Goal: Task Accomplishment & Management: Use online tool/utility

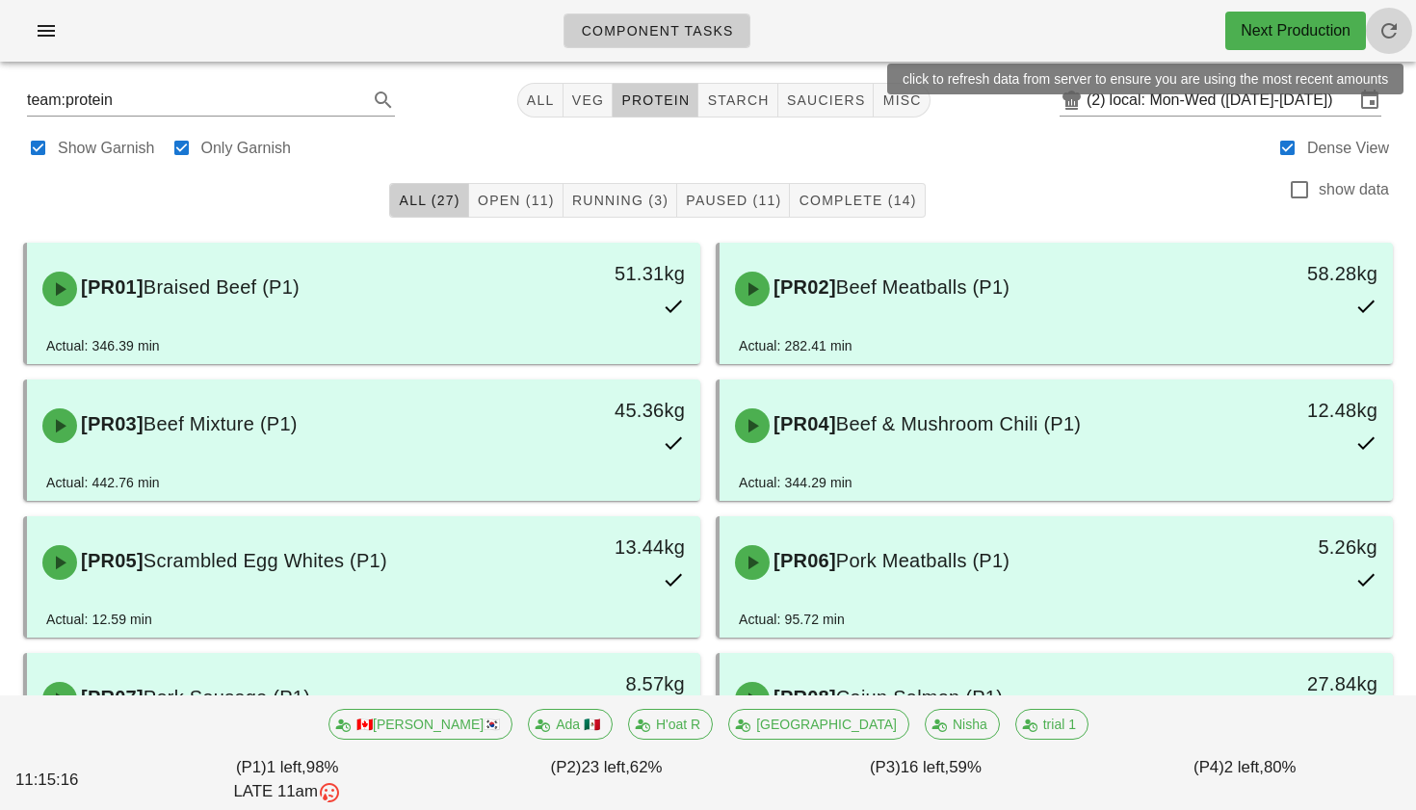
click at [1389, 29] on icon "button" at bounding box center [1388, 30] width 23 height 23
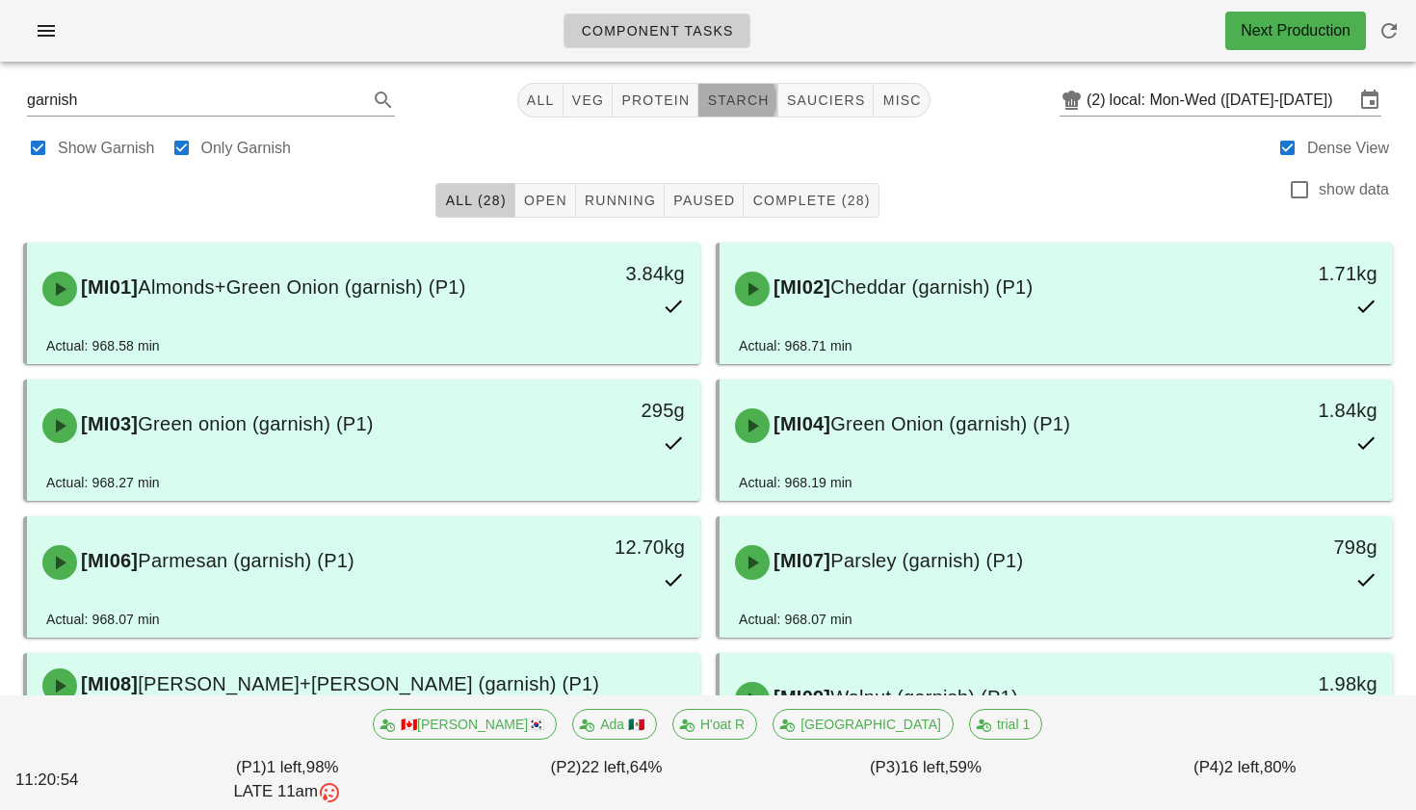
click at [738, 84] on button "starch" at bounding box center [737, 100] width 79 height 35
type input "team:starch"
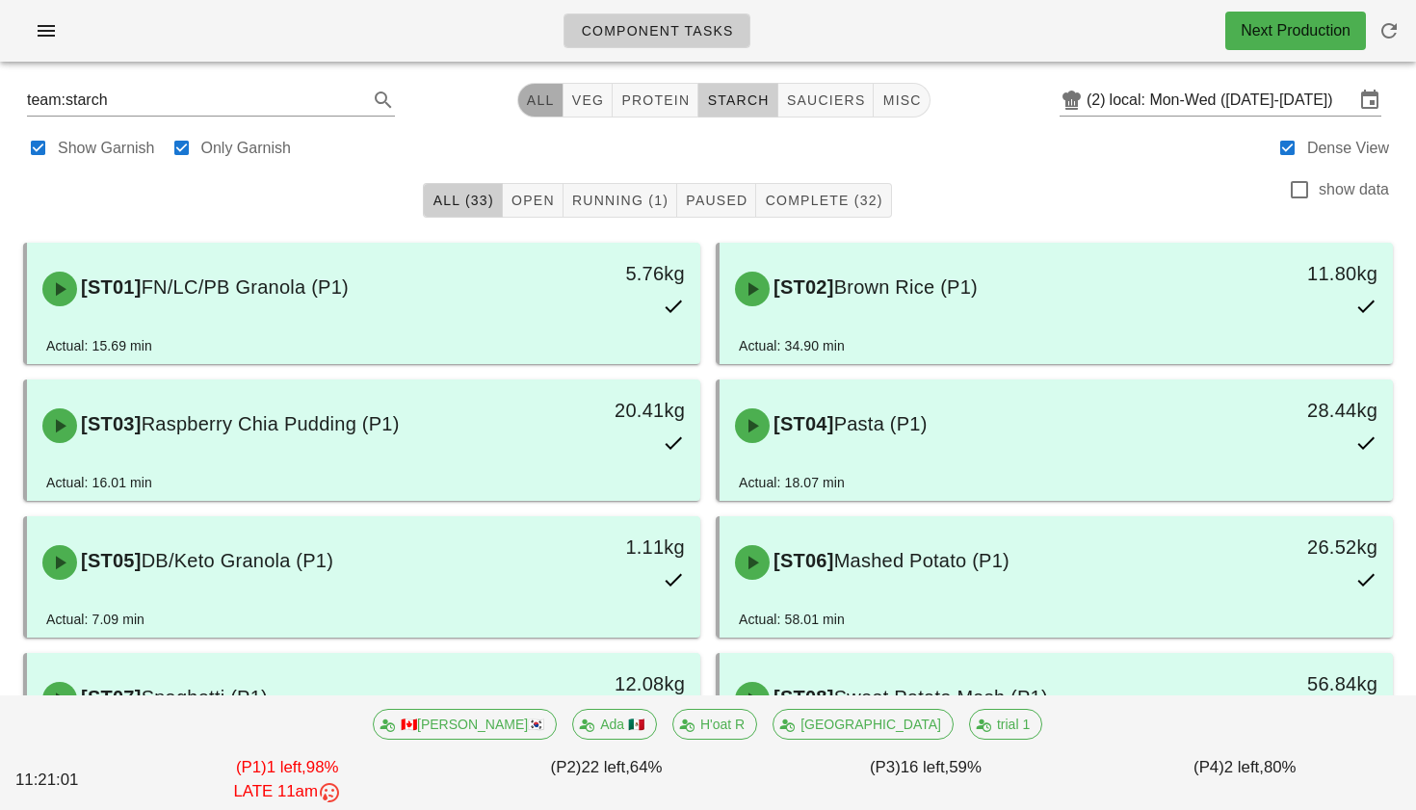
click at [540, 111] on button "All" at bounding box center [540, 100] width 46 height 35
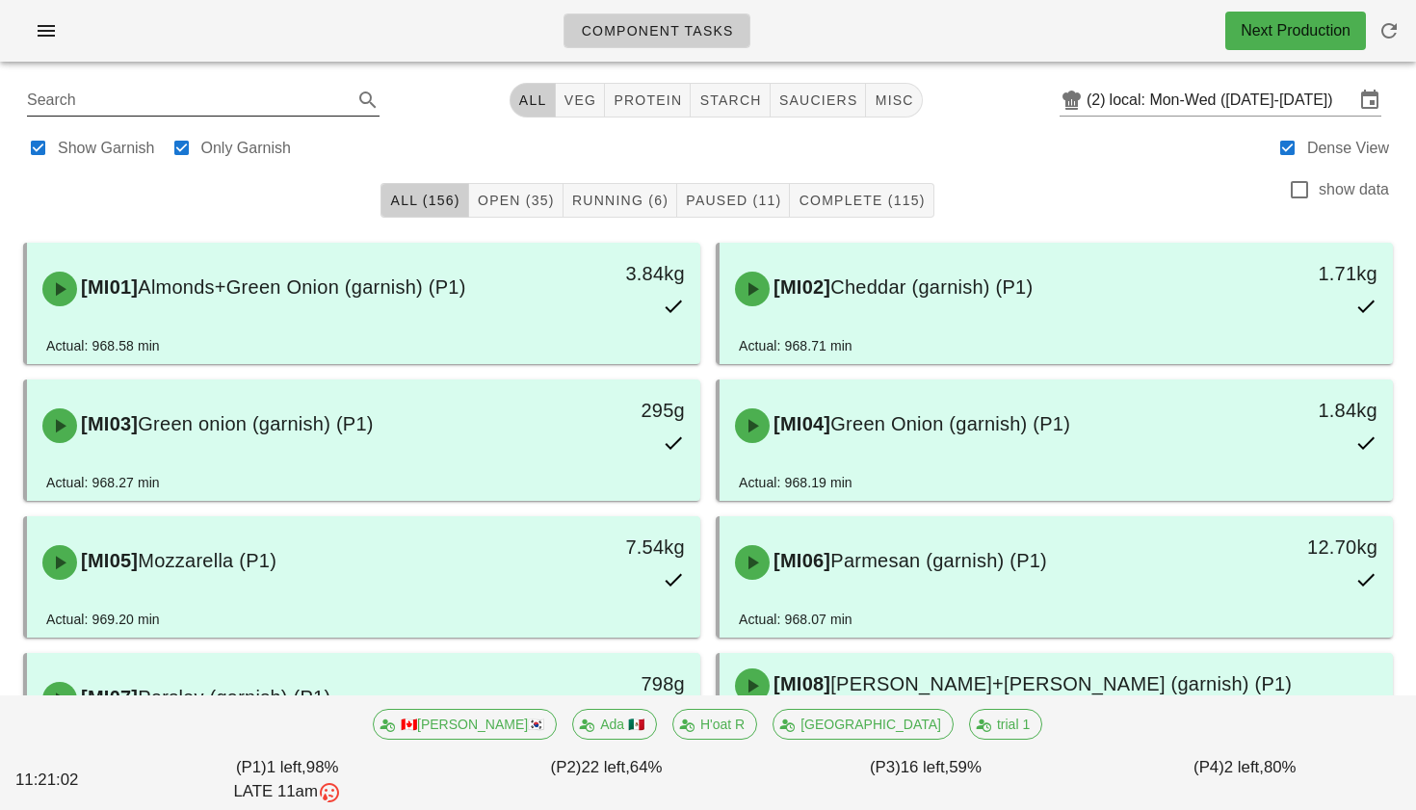
click at [309, 103] on input "Search" at bounding box center [188, 100] width 322 height 31
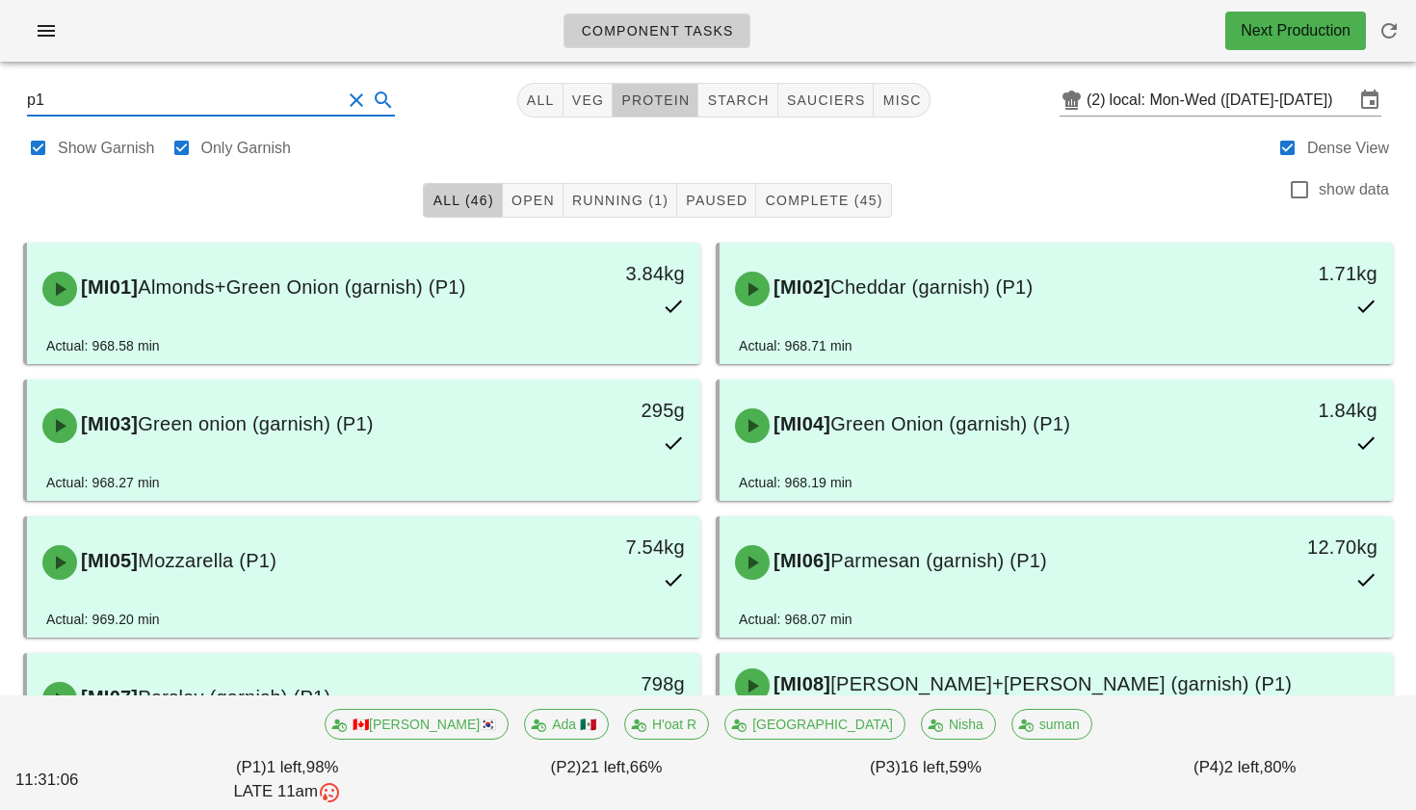
click at [657, 99] on span "protein" at bounding box center [654, 99] width 69 height 15
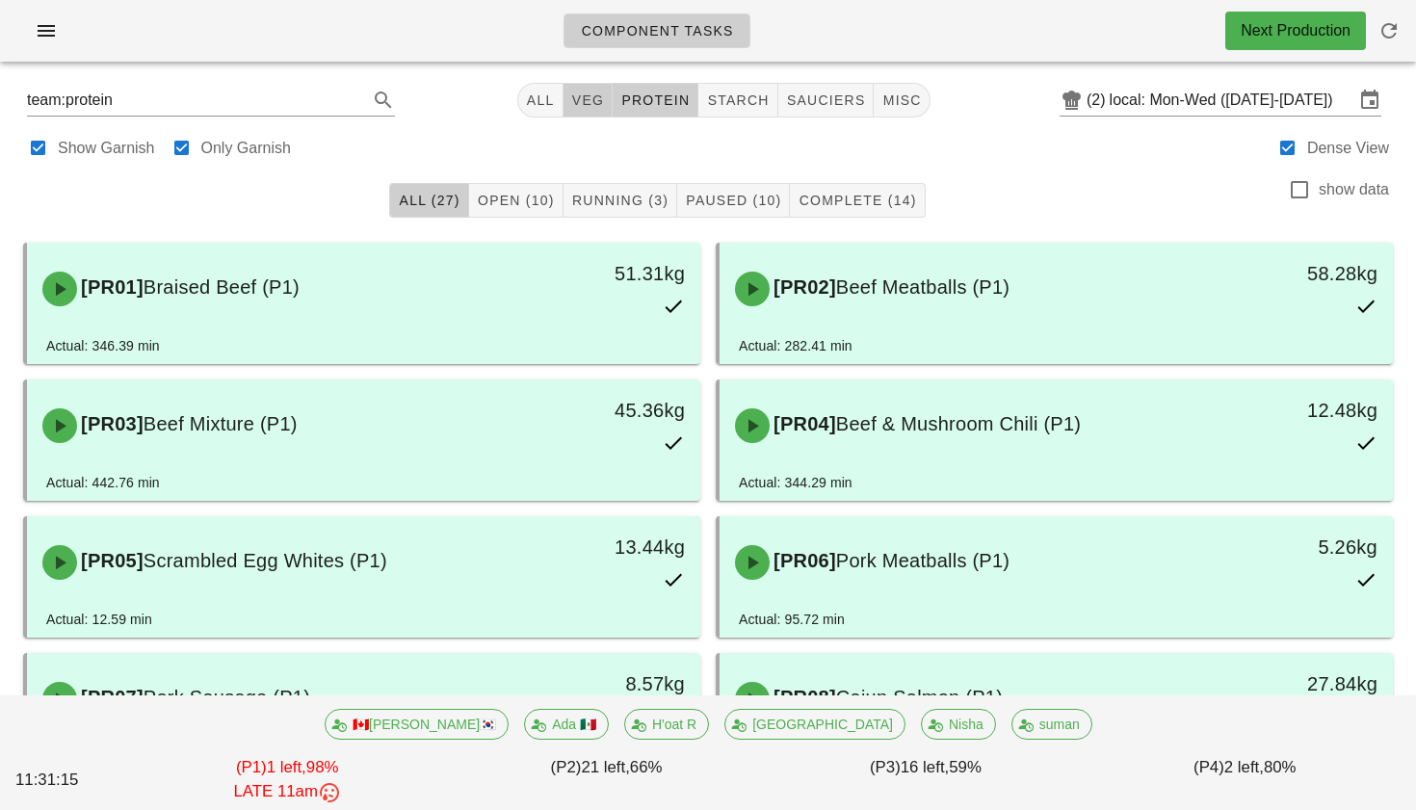
click at [576, 113] on button "veg" at bounding box center [589, 100] width 50 height 35
type input "team:veg"
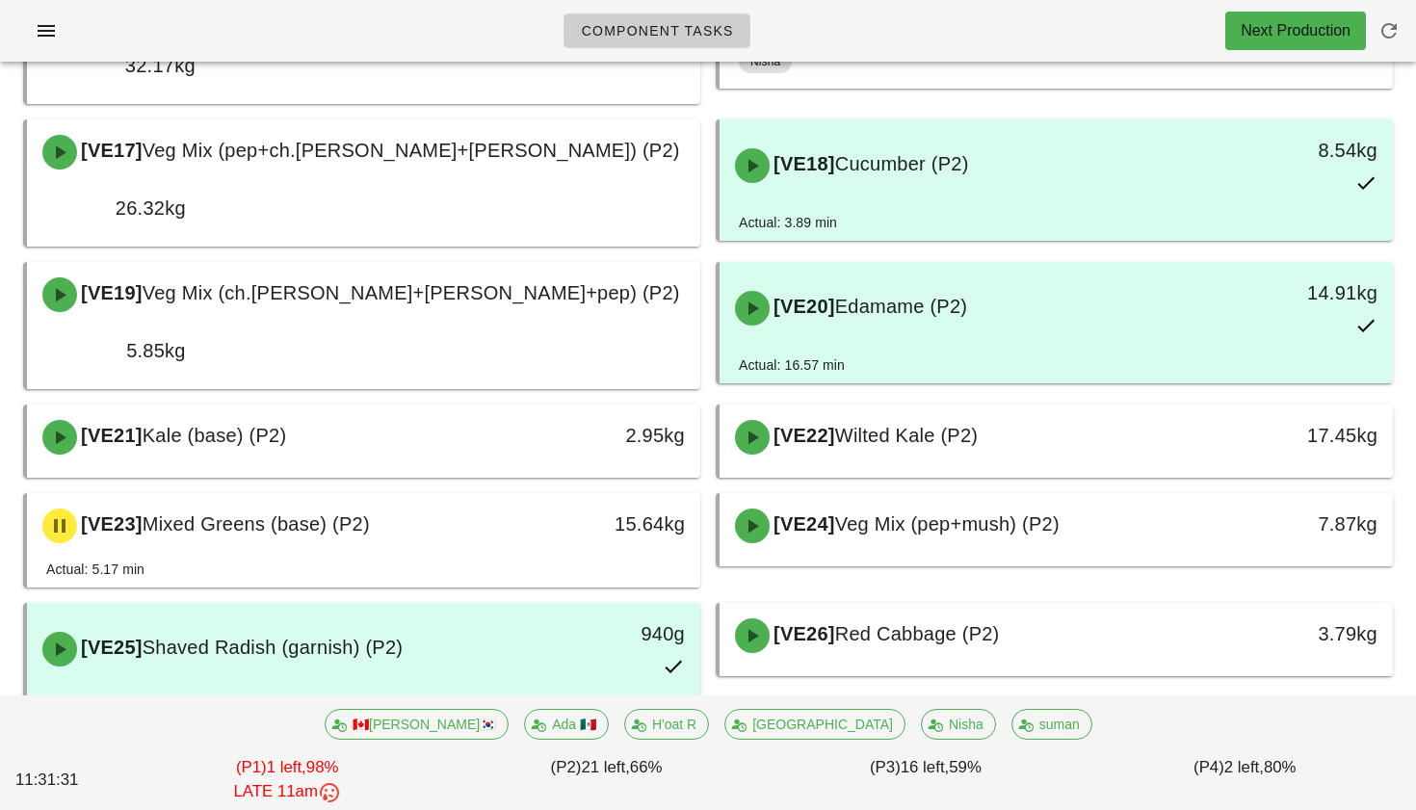
scroll to position [1240, 0]
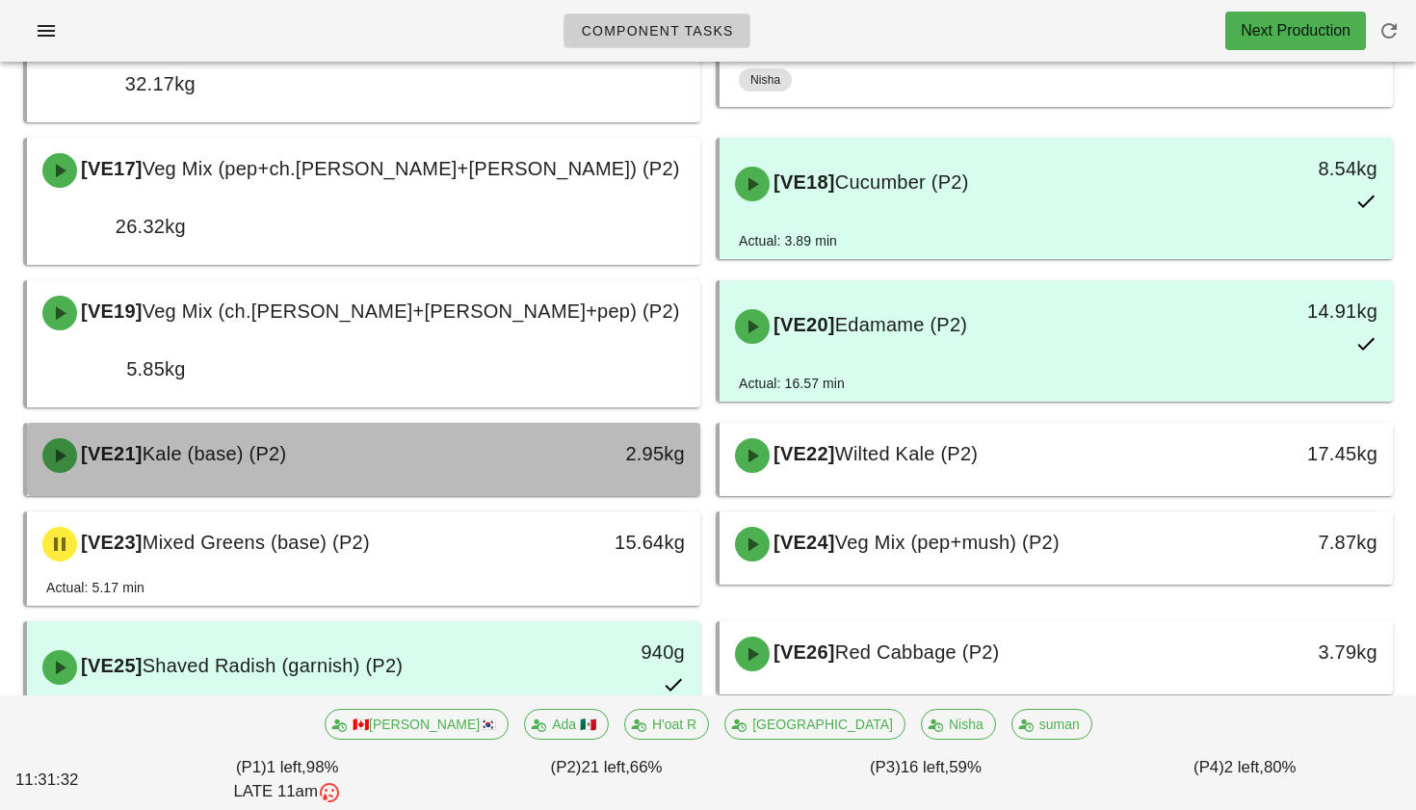
click at [447, 427] on div "[VE21] Kale (base) (P2)" at bounding box center [280, 456] width 499 height 58
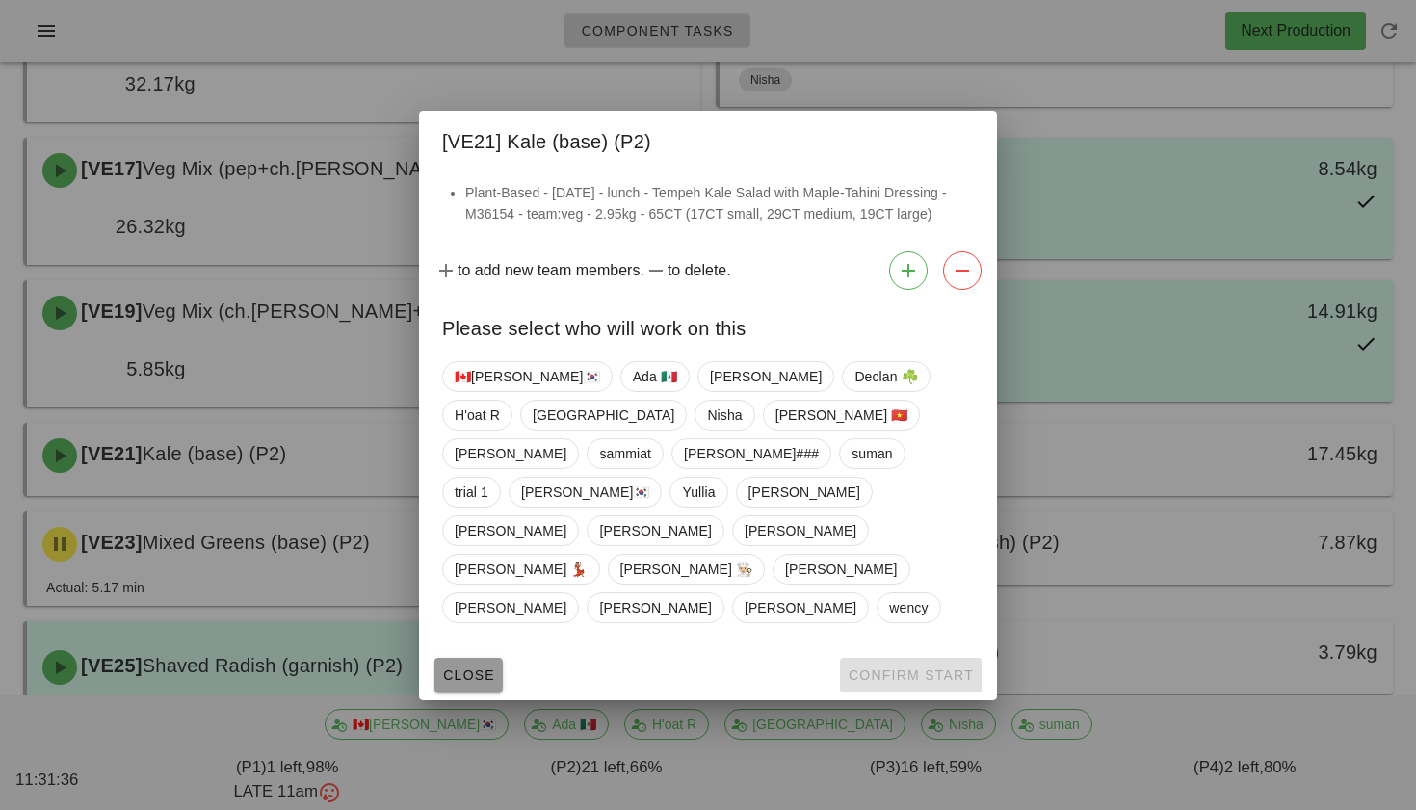
click at [477, 668] on span "Close" at bounding box center [468, 675] width 53 height 15
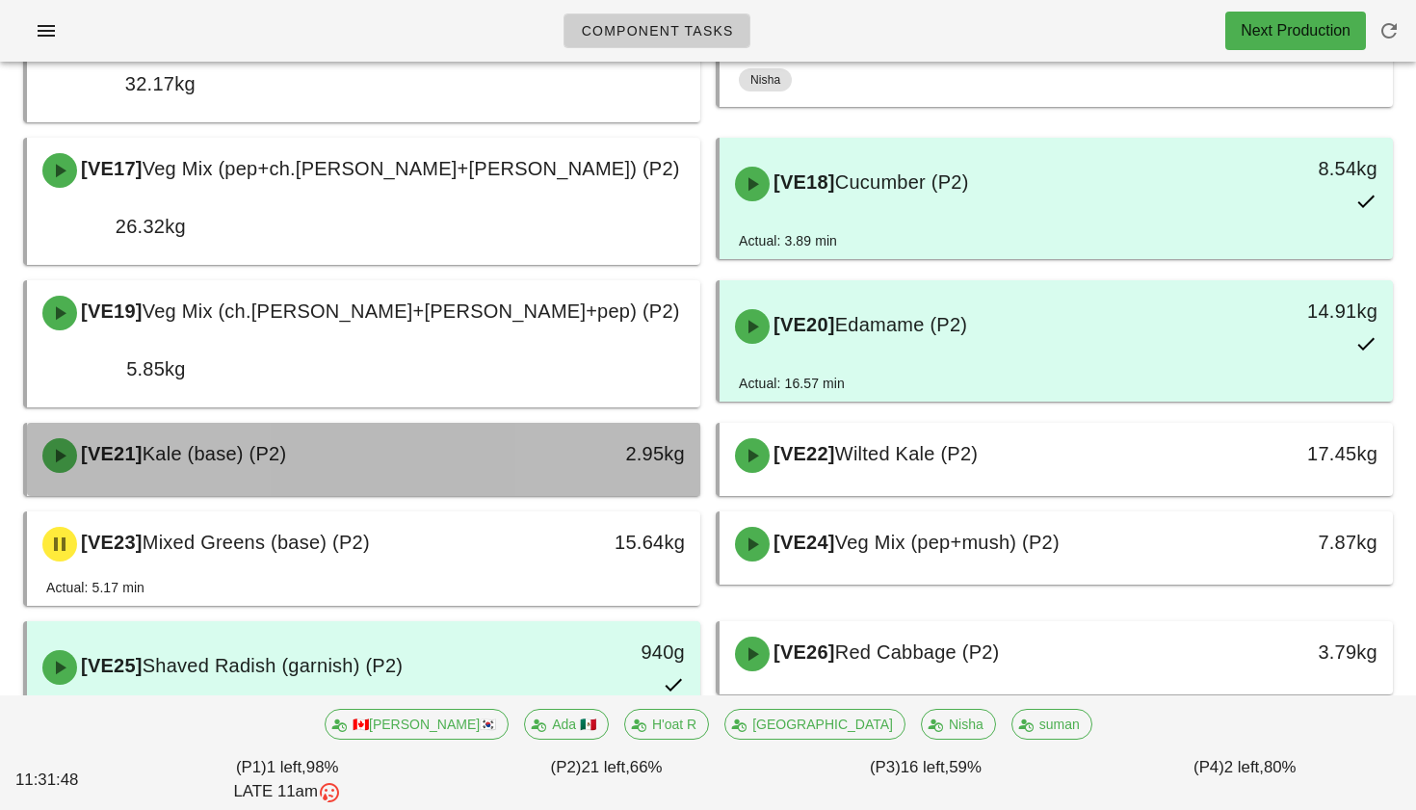
click at [454, 427] on div "[VE21] Kale (base) (P2)" at bounding box center [280, 456] width 499 height 58
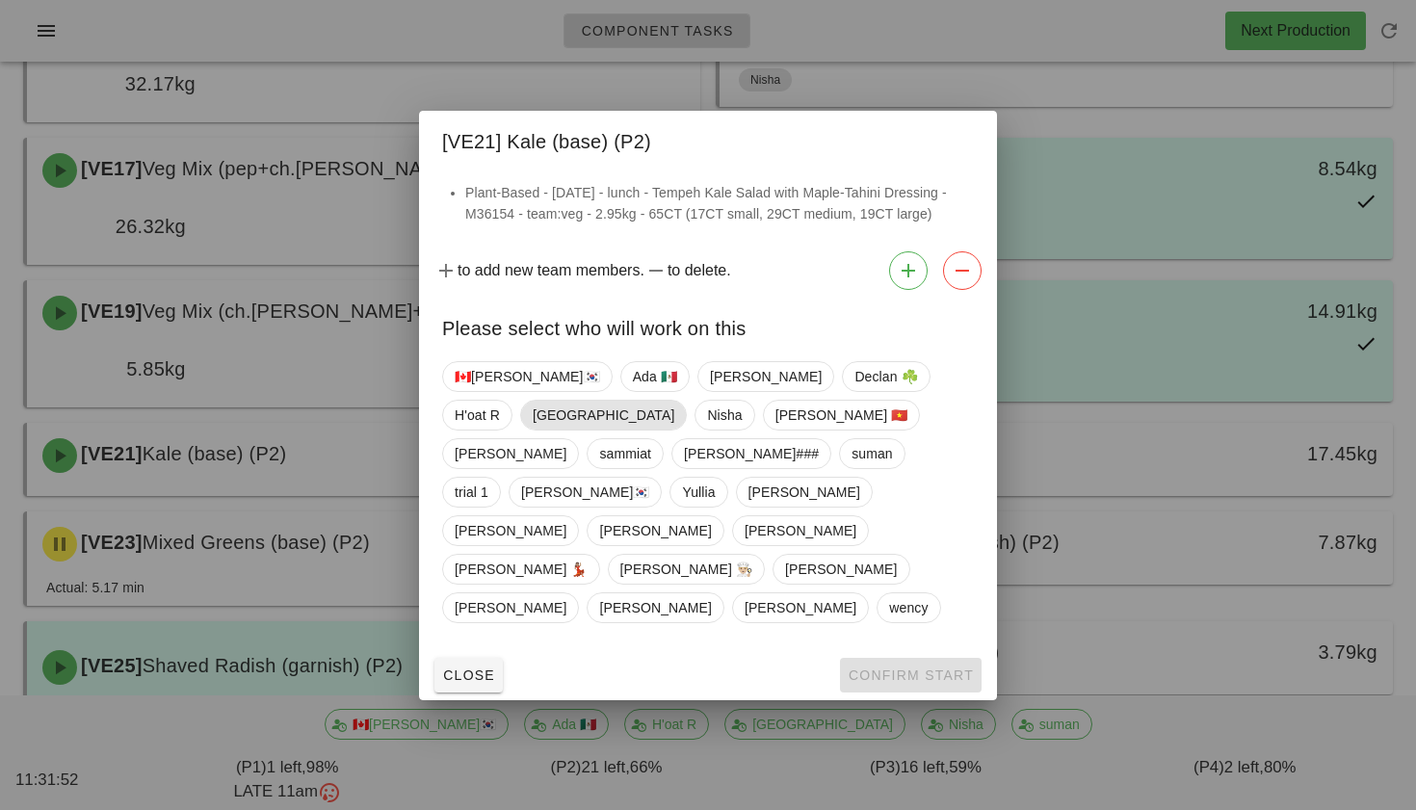
click at [687, 405] on span "[GEOGRAPHIC_DATA]" at bounding box center [603, 415] width 167 height 31
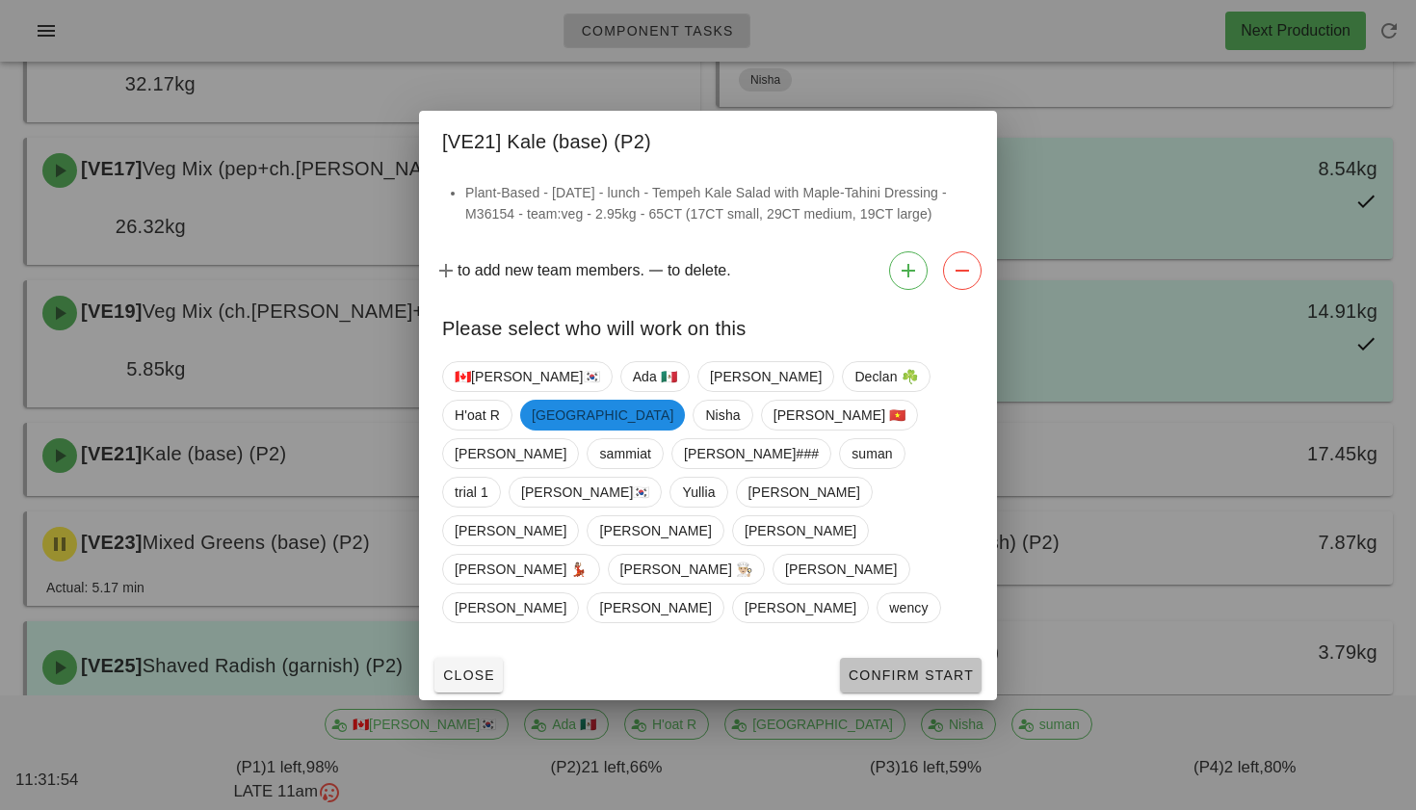
click at [910, 668] on span "Confirm Start" at bounding box center [911, 675] width 126 height 15
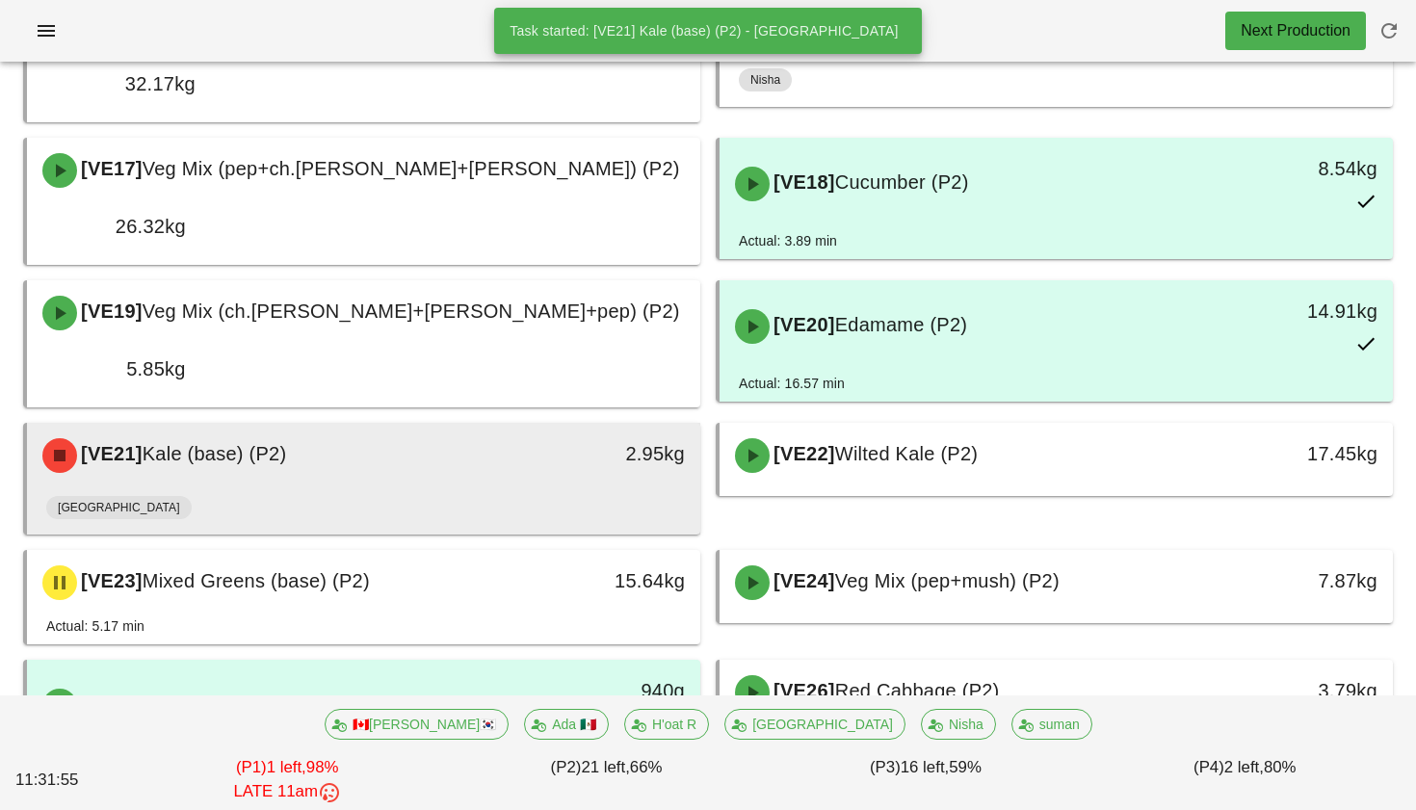
click at [620, 427] on div "2.95kg" at bounding box center [613, 456] width 167 height 58
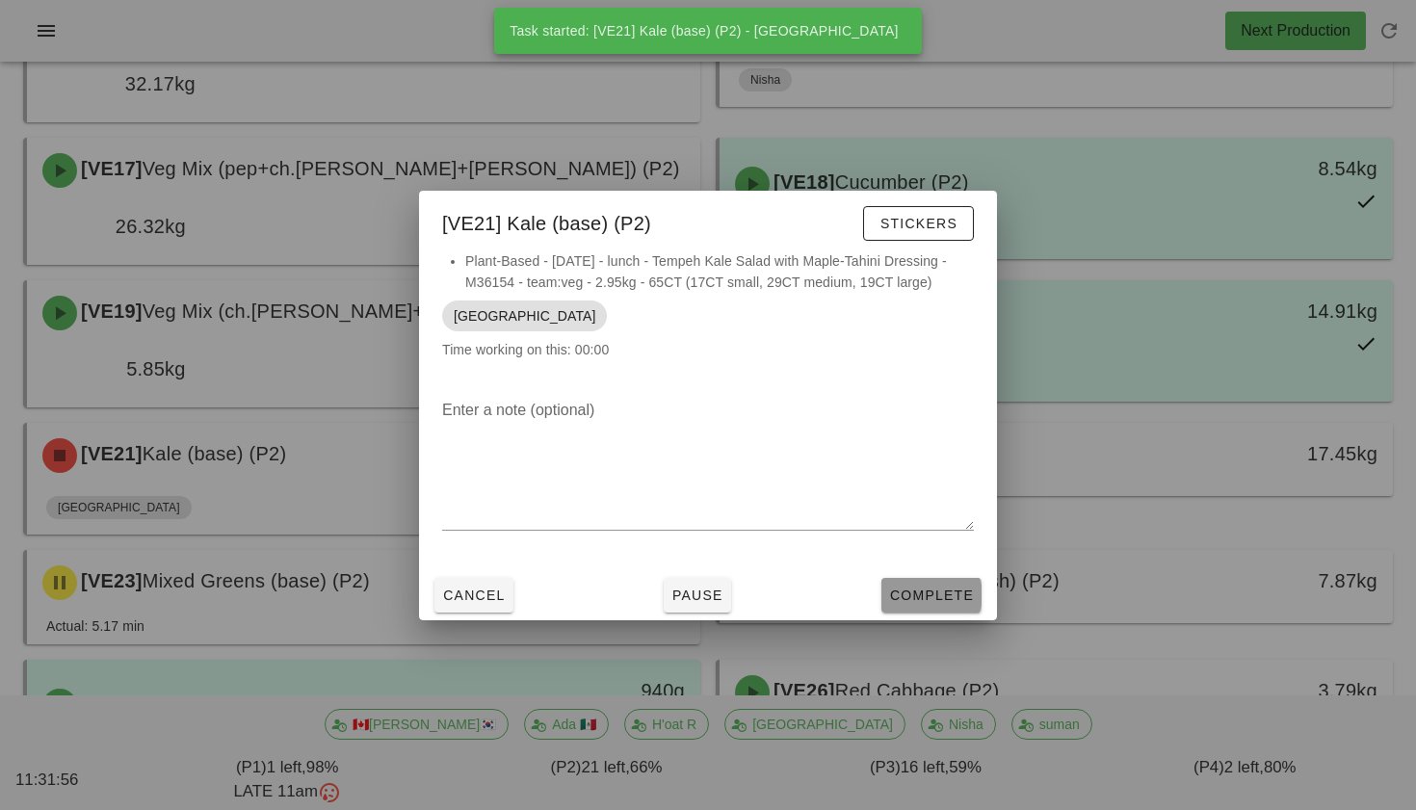
click at [927, 578] on button "Complete" at bounding box center [931, 595] width 100 height 35
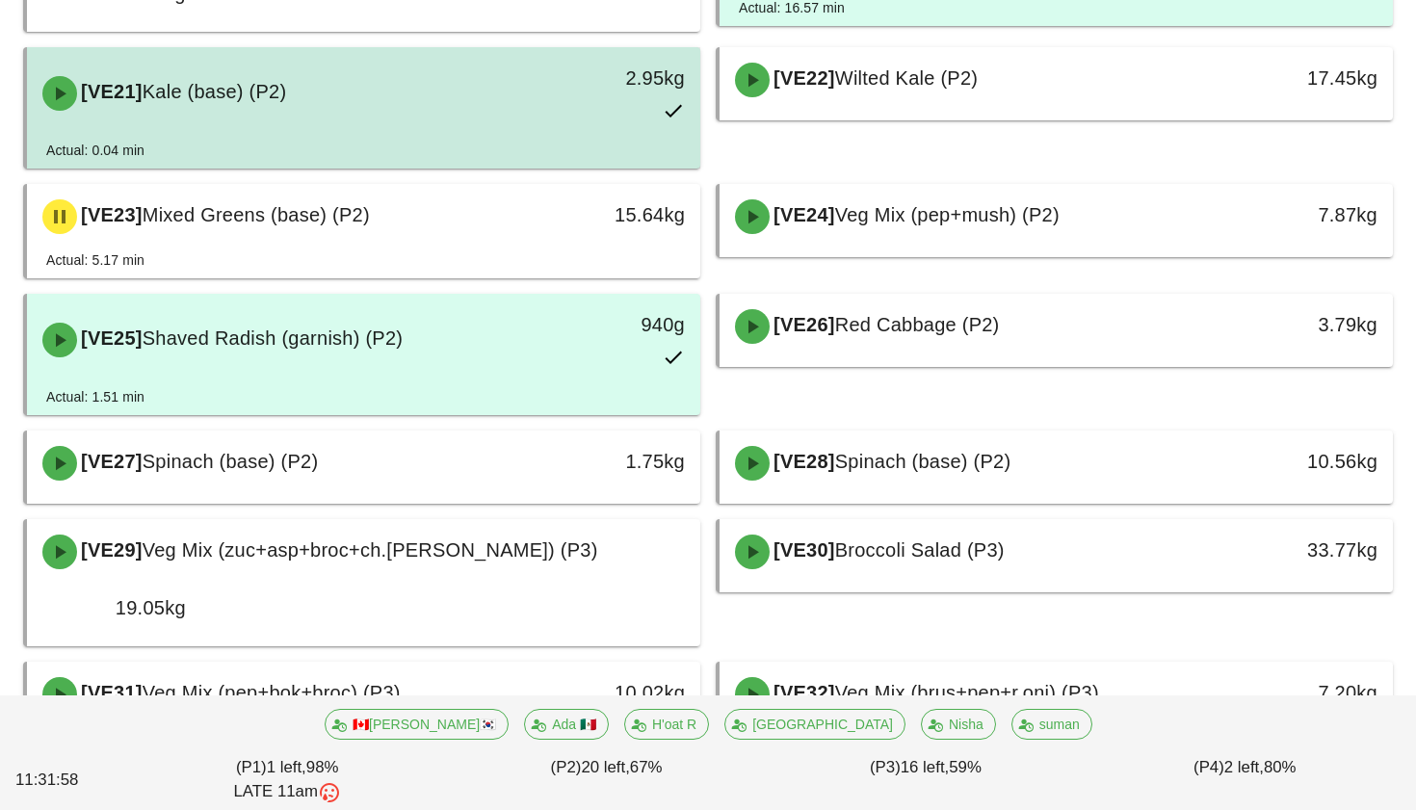
scroll to position [1618, 0]
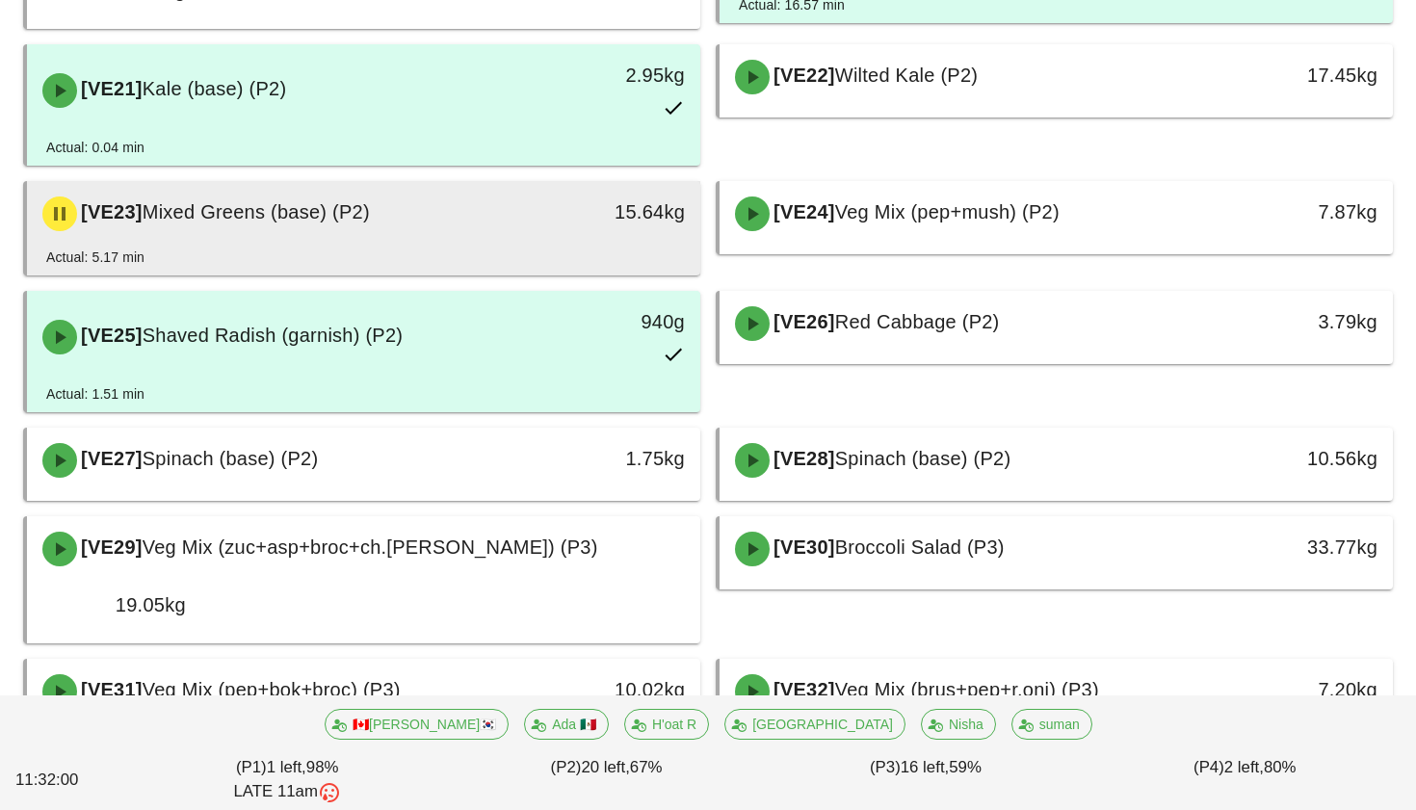
click at [602, 197] on div "15.64kg" at bounding box center [613, 212] width 144 height 31
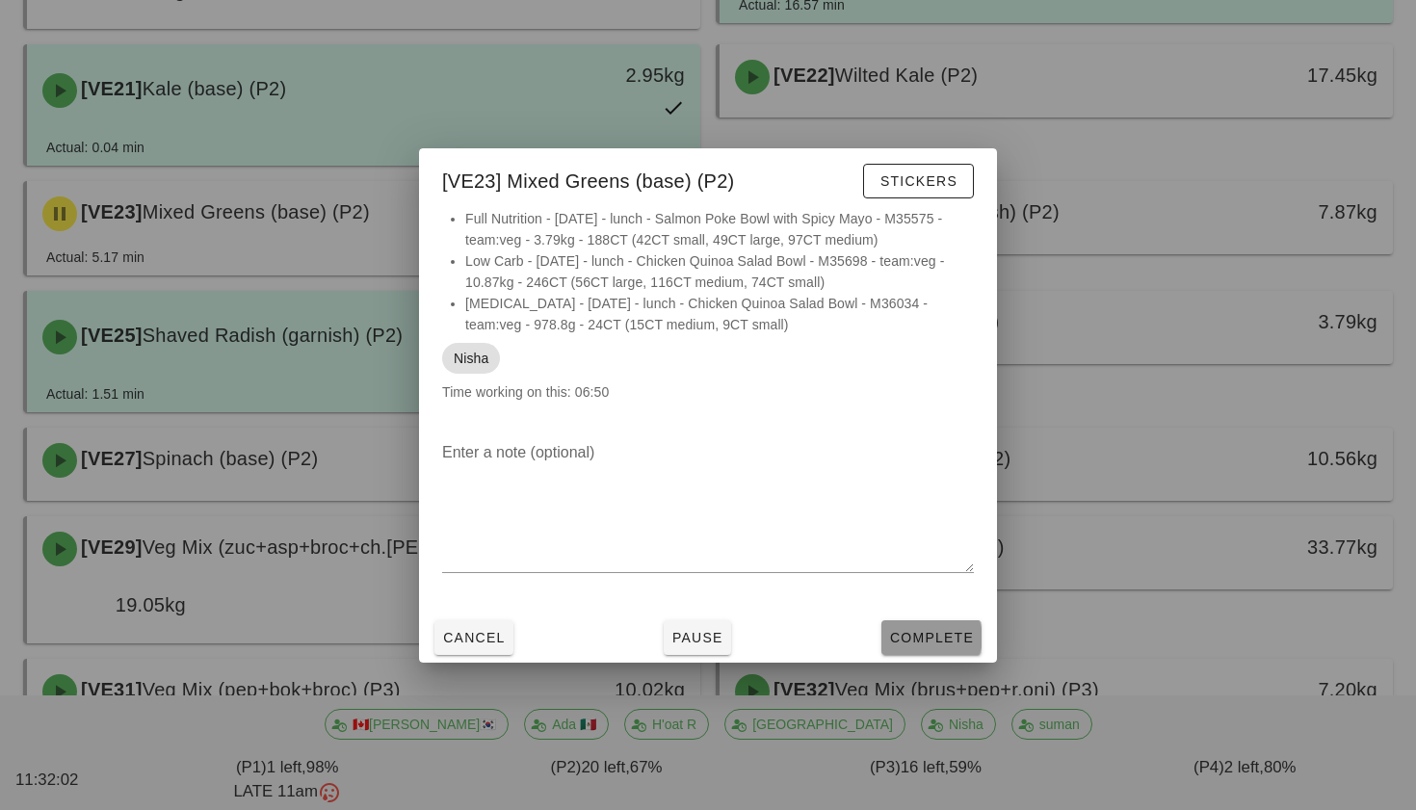
click at [918, 623] on button "Complete" at bounding box center [931, 637] width 100 height 35
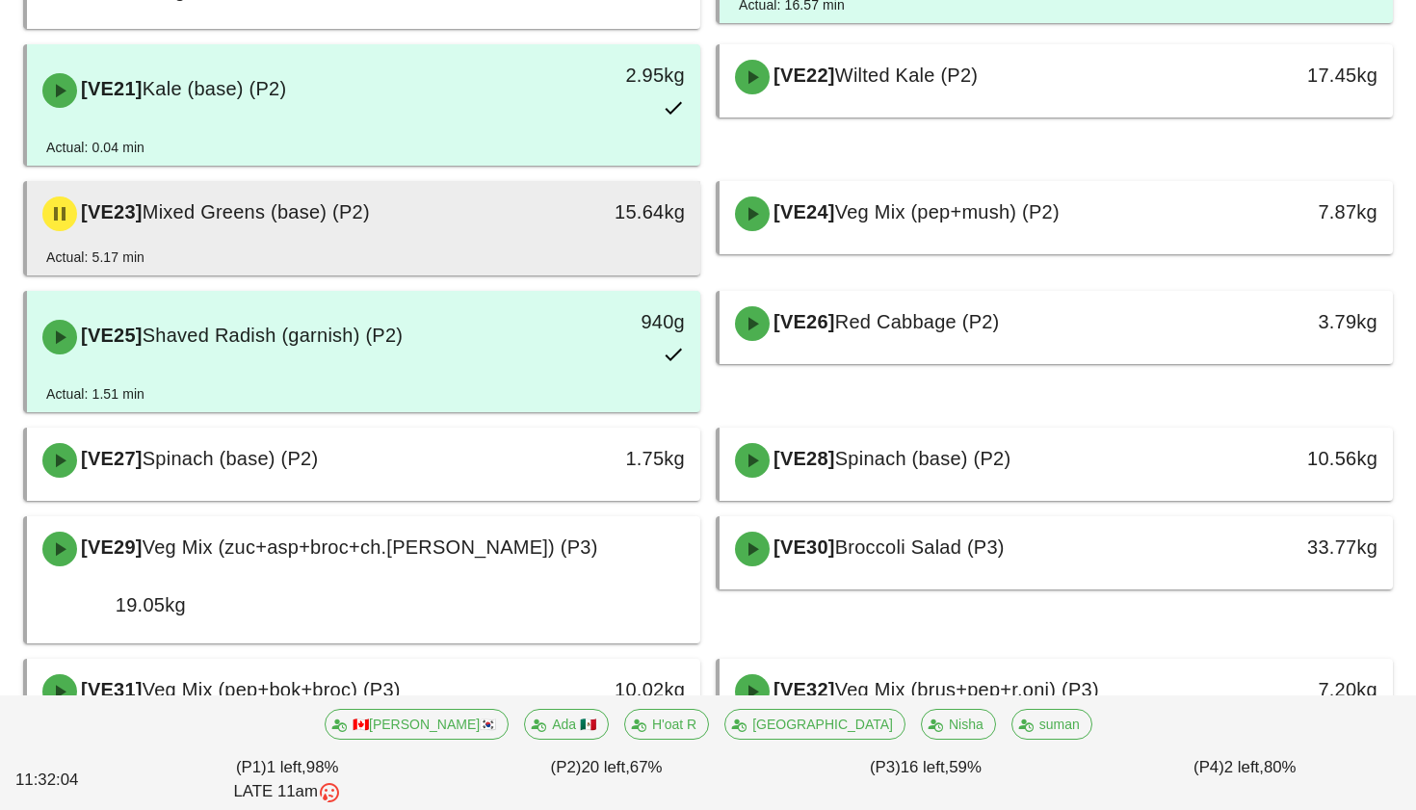
click at [587, 197] on div "15.64kg" at bounding box center [613, 212] width 144 height 31
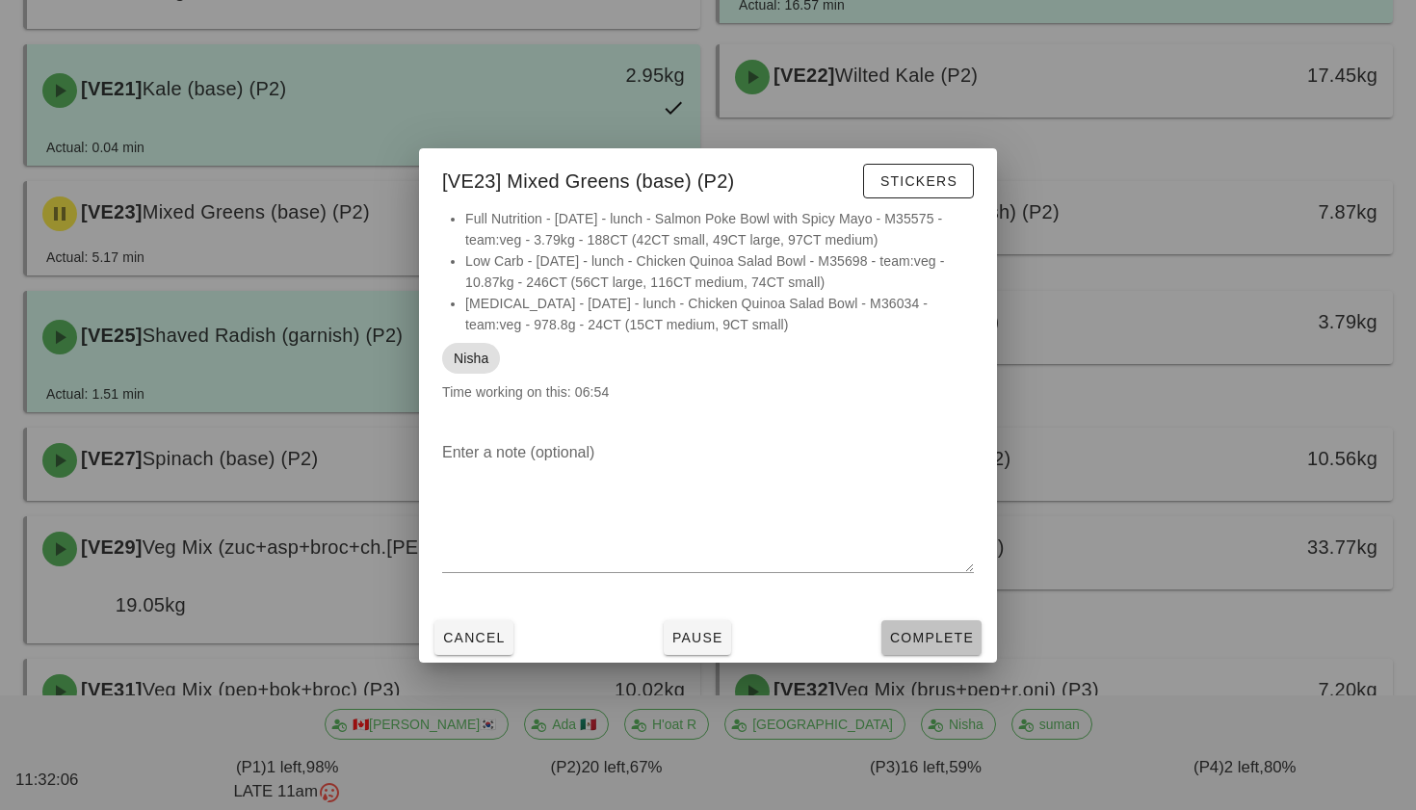
click at [925, 645] on span "Complete" at bounding box center [931, 637] width 85 height 15
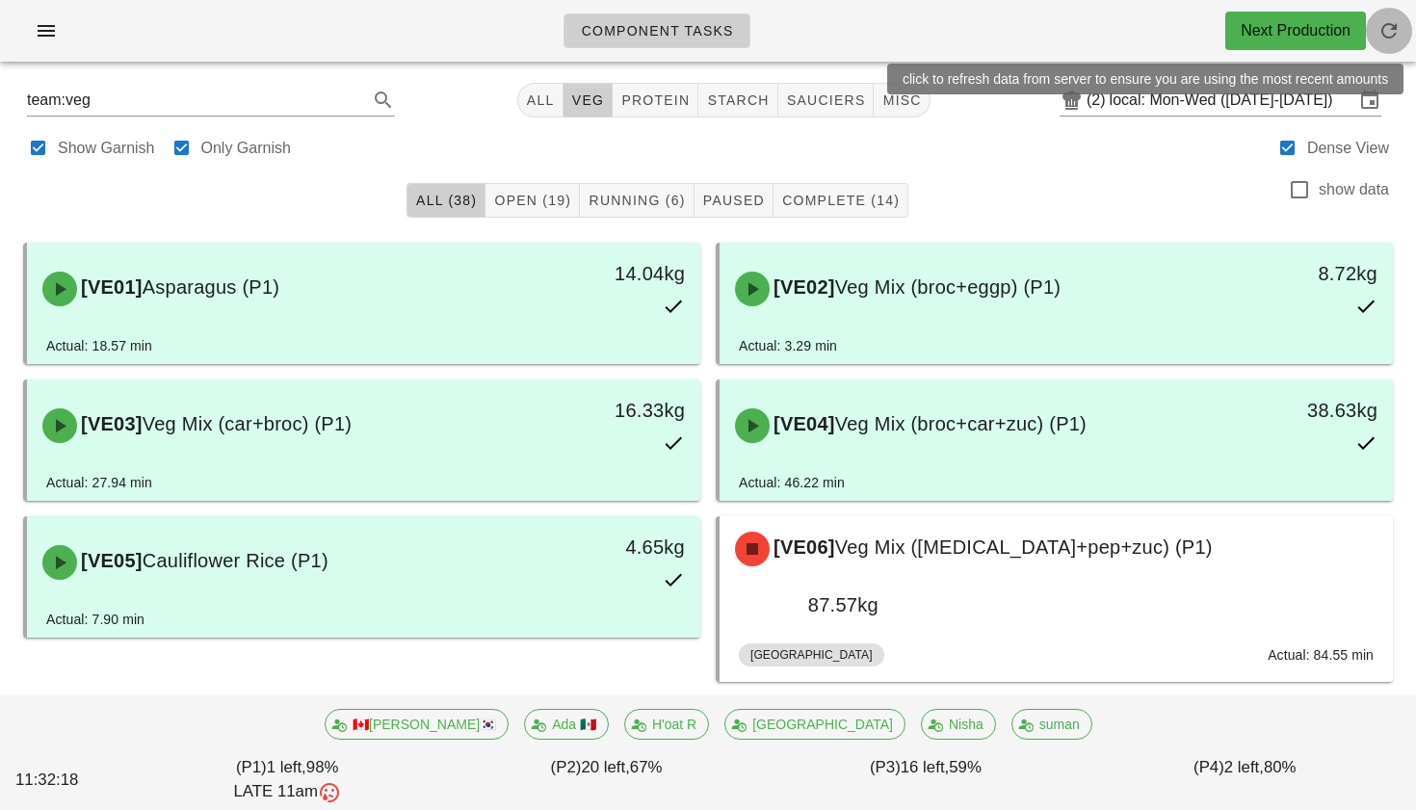
click at [1384, 35] on icon "button" at bounding box center [1388, 30] width 23 height 23
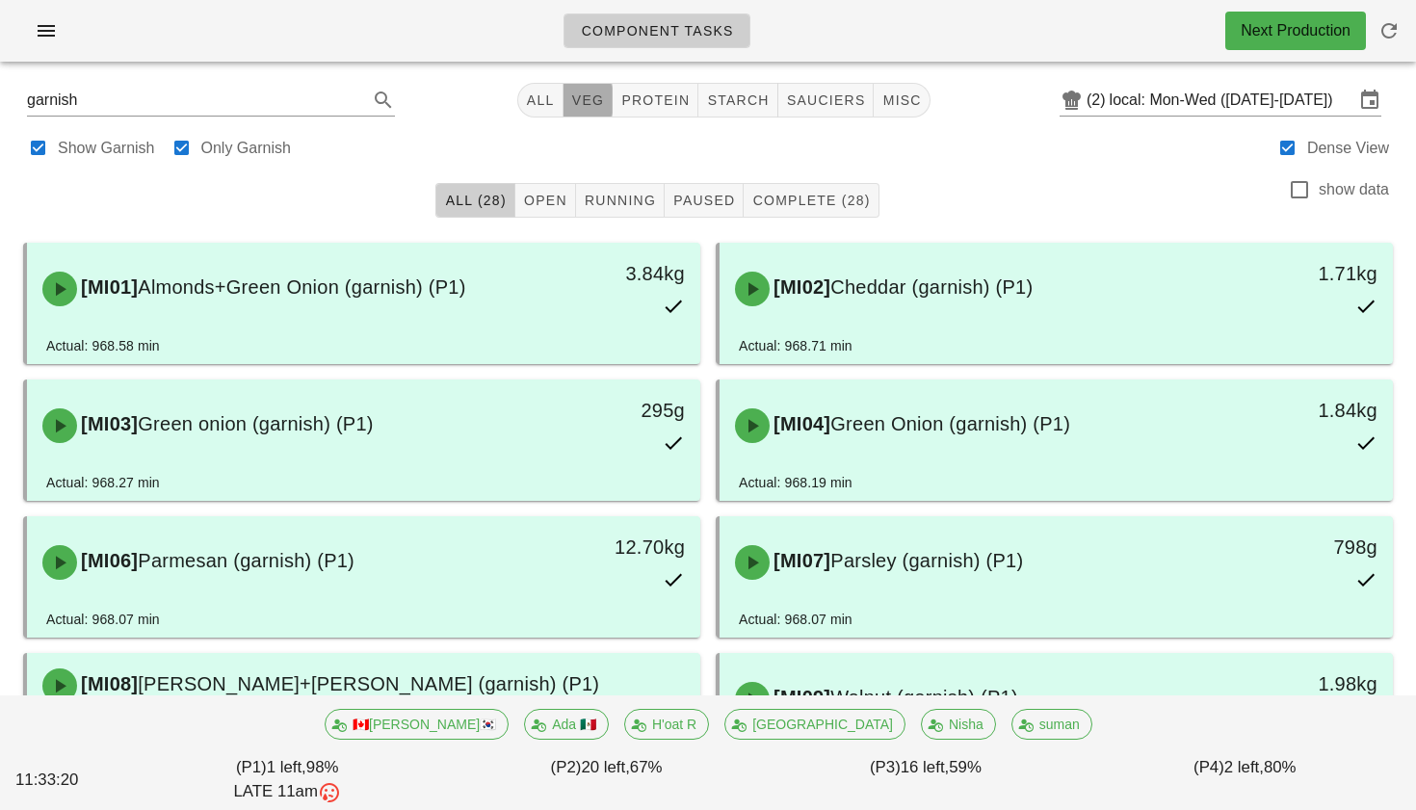
click at [593, 108] on span "veg" at bounding box center [588, 99] width 34 height 15
type input "team:veg"
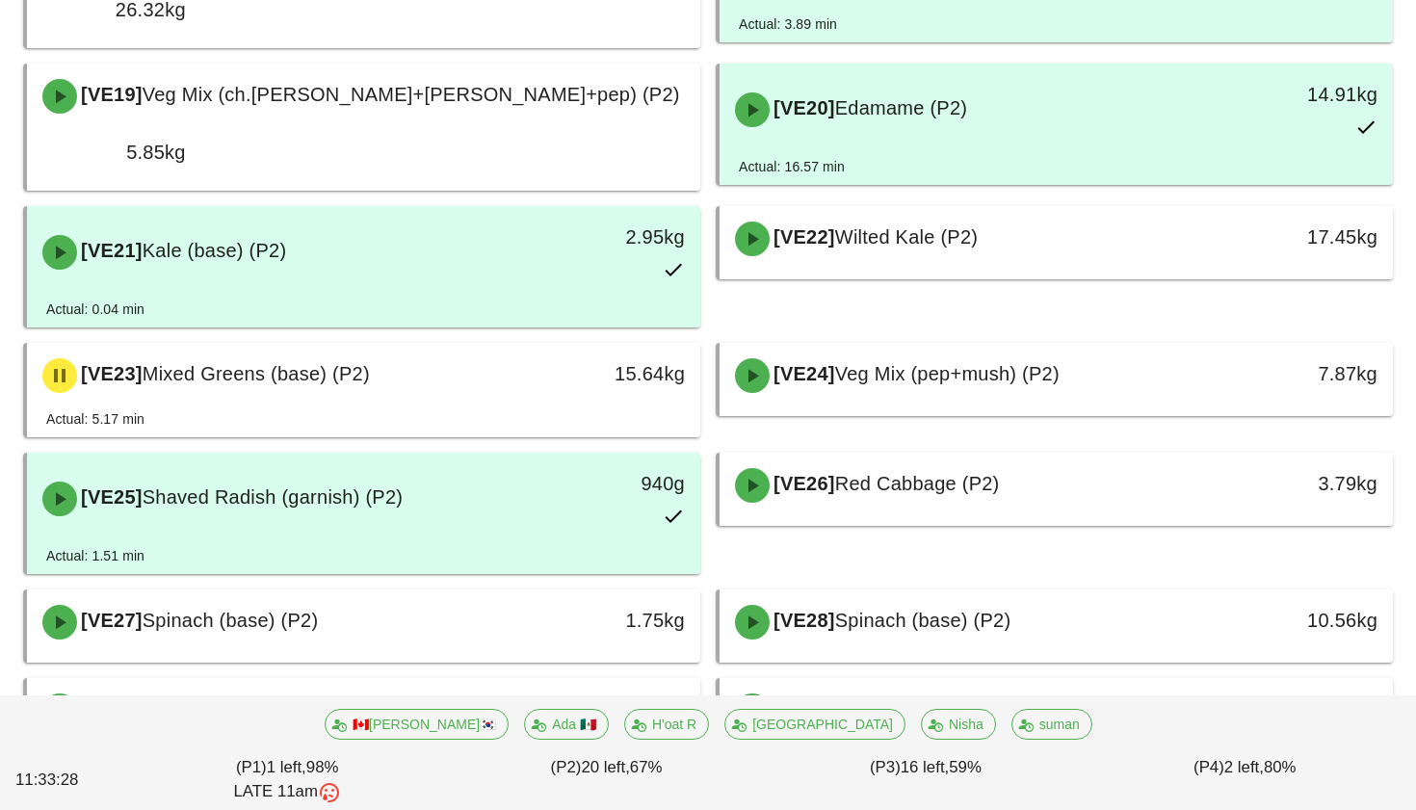
scroll to position [1462, 0]
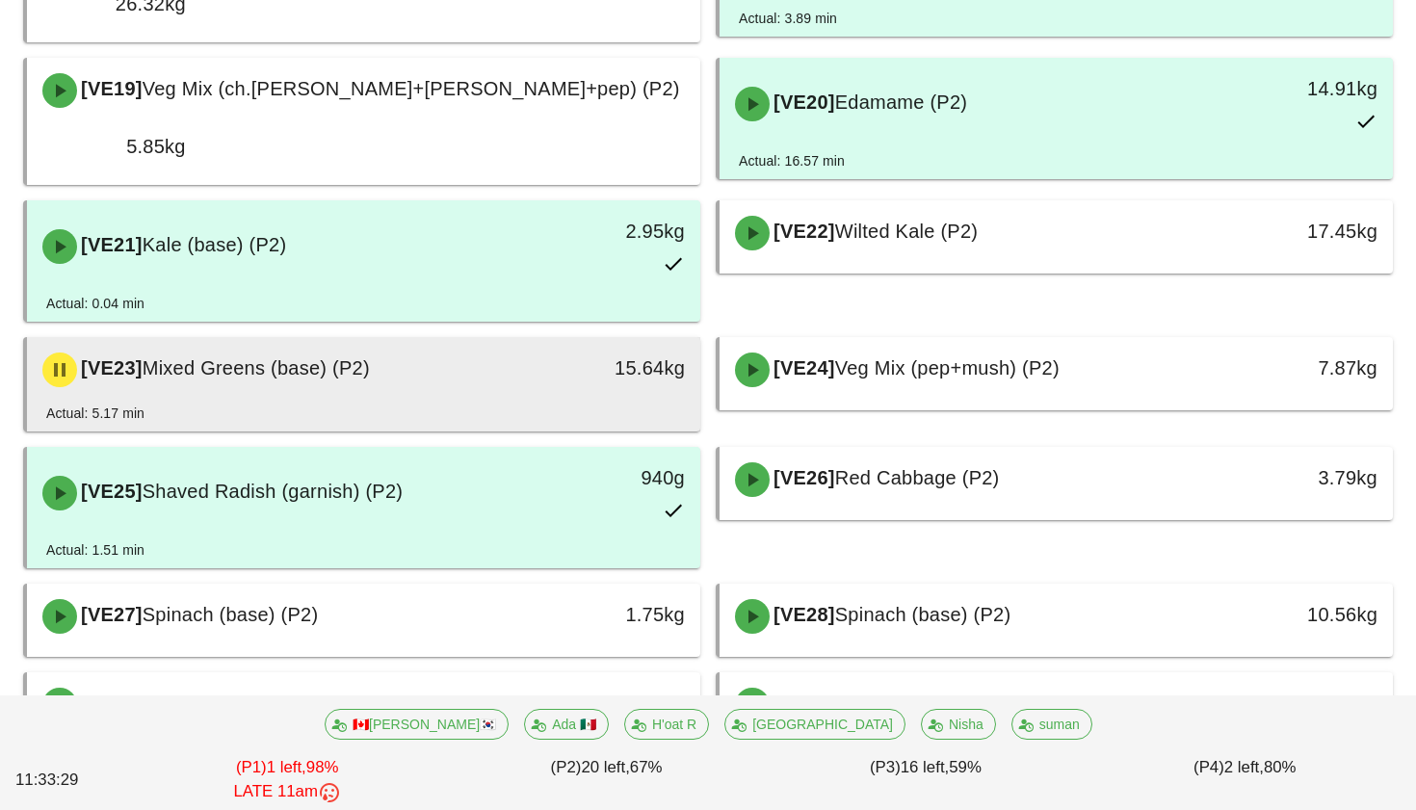
click at [531, 341] on div "15.64kg" at bounding box center [613, 370] width 167 height 58
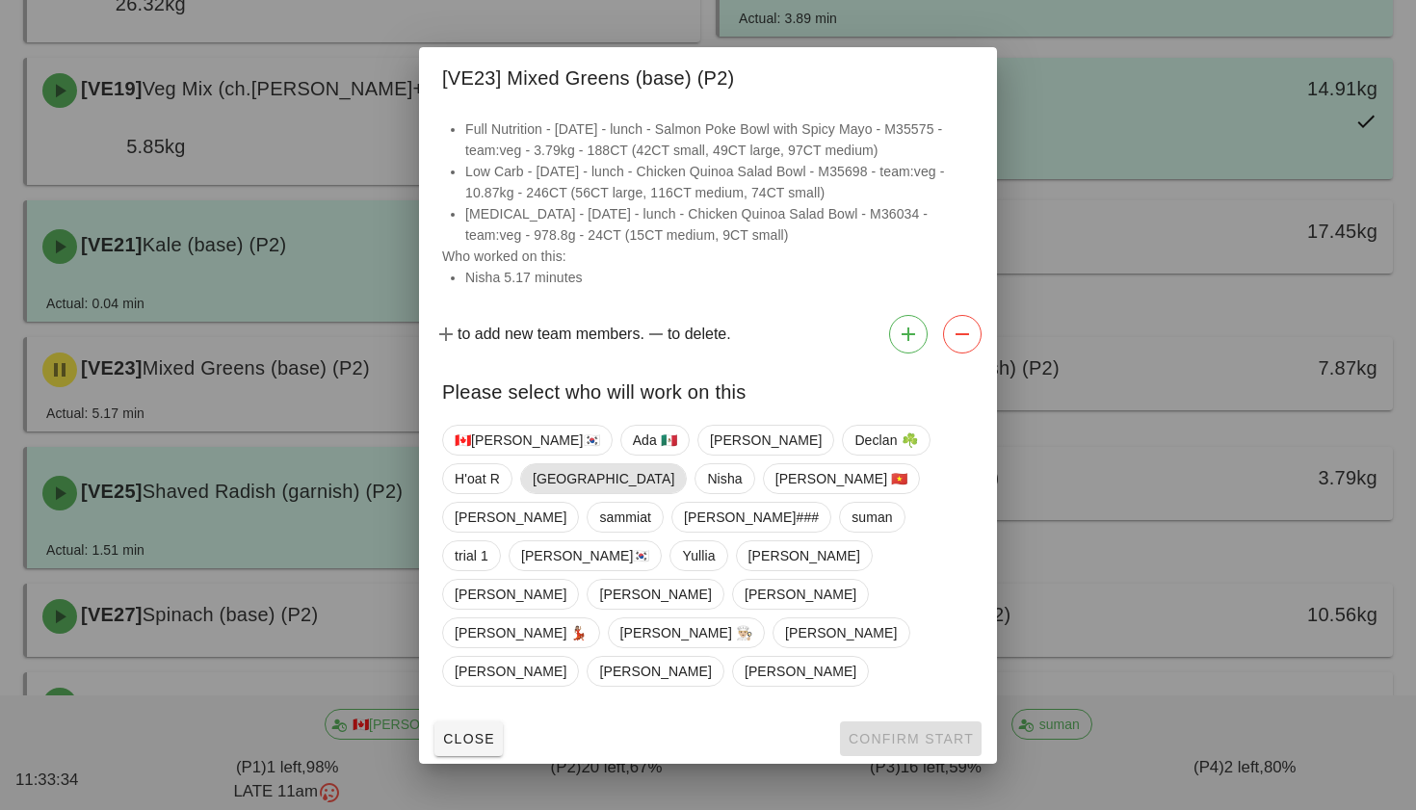
click at [674, 493] on span "[GEOGRAPHIC_DATA]" at bounding box center [604, 478] width 142 height 29
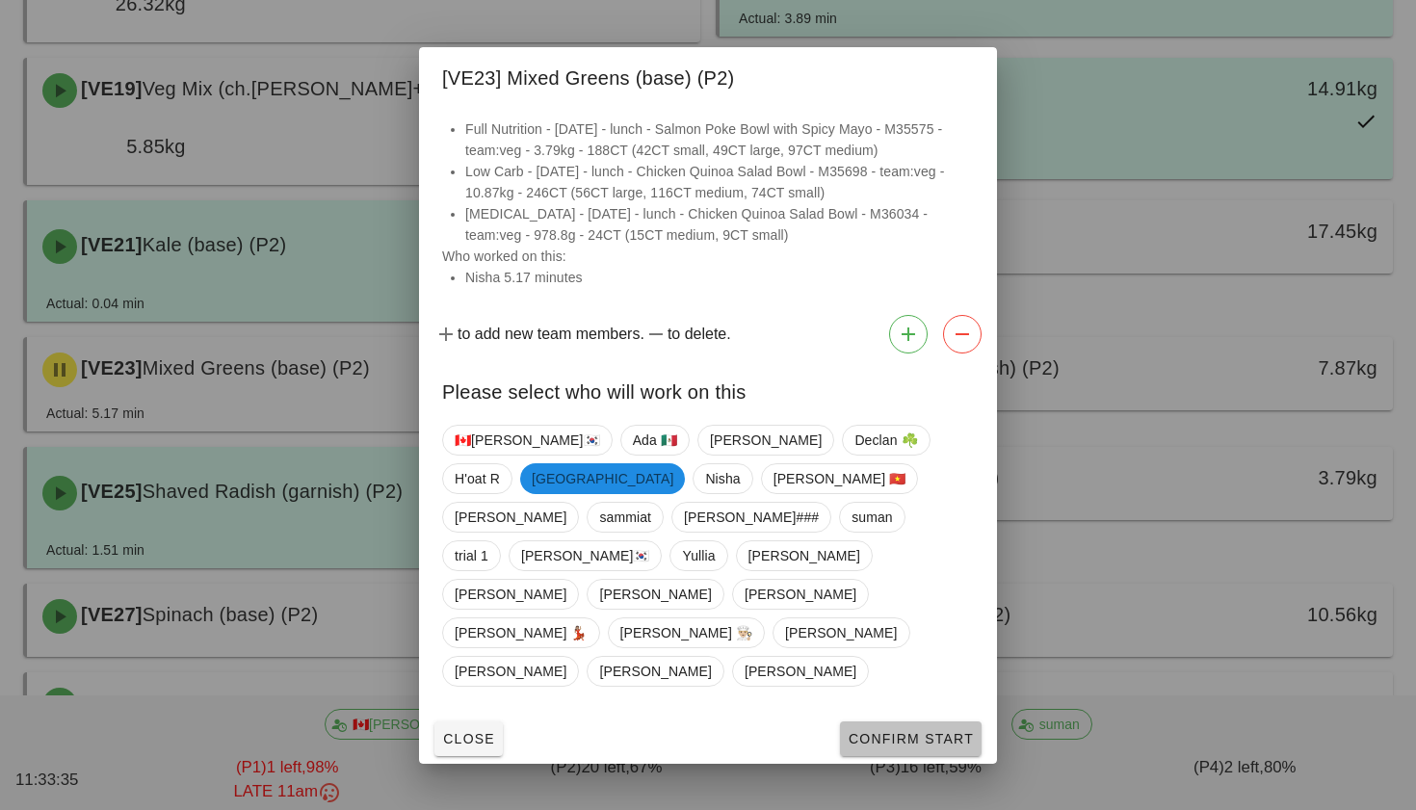
click at [889, 731] on span "Confirm Start" at bounding box center [911, 738] width 126 height 15
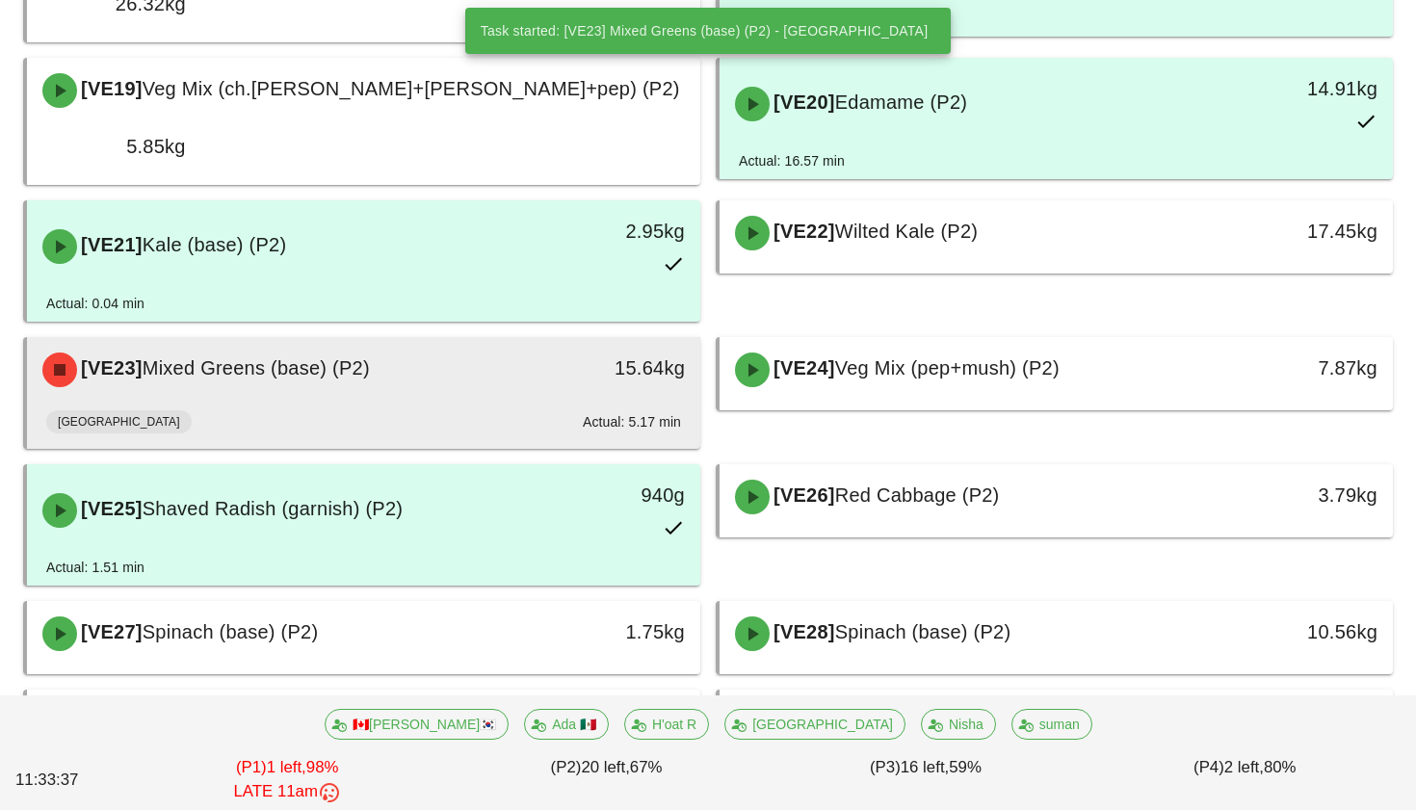
click at [491, 341] on div "[VE23] Mixed Greens (base) (P2)" at bounding box center [280, 370] width 499 height 58
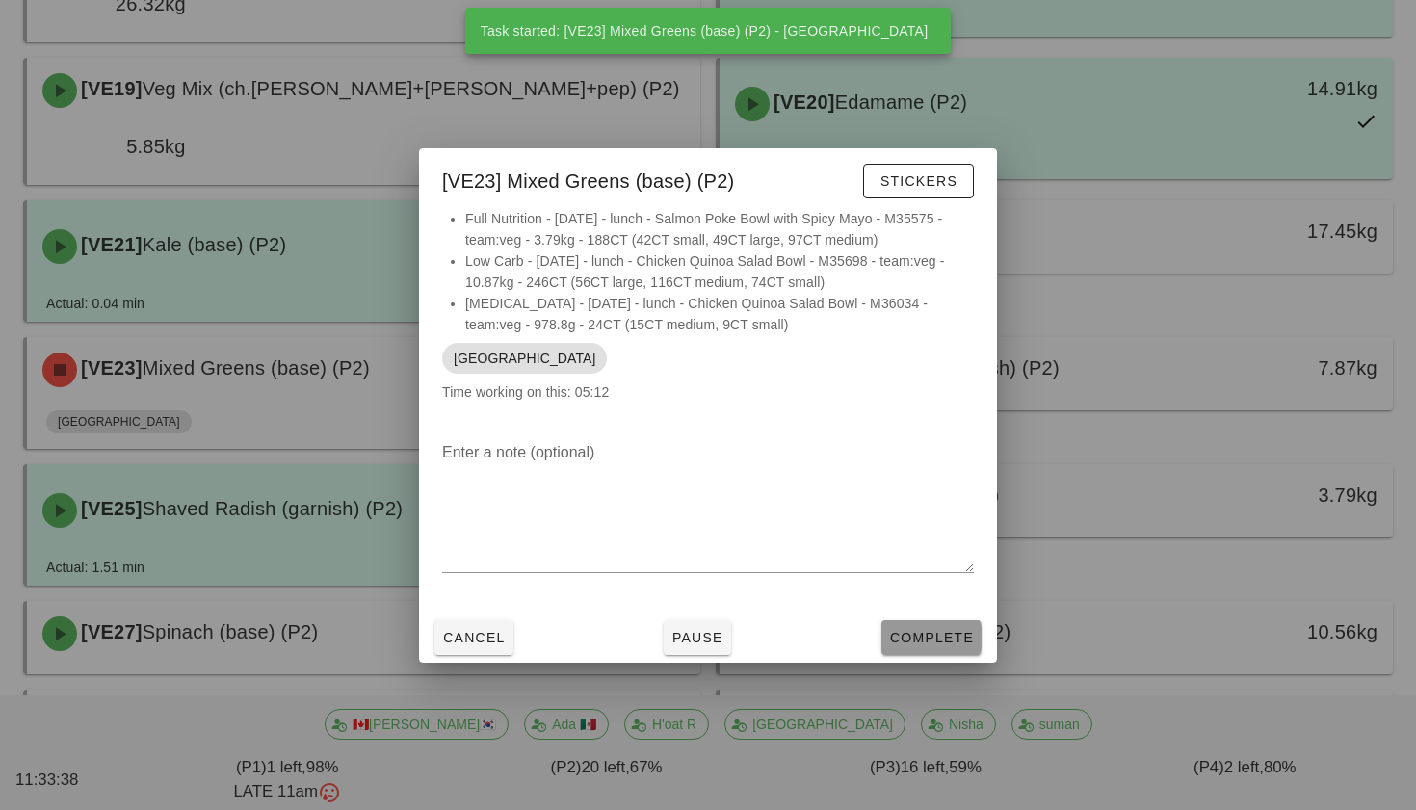
click at [934, 645] on span "Complete" at bounding box center [931, 637] width 85 height 15
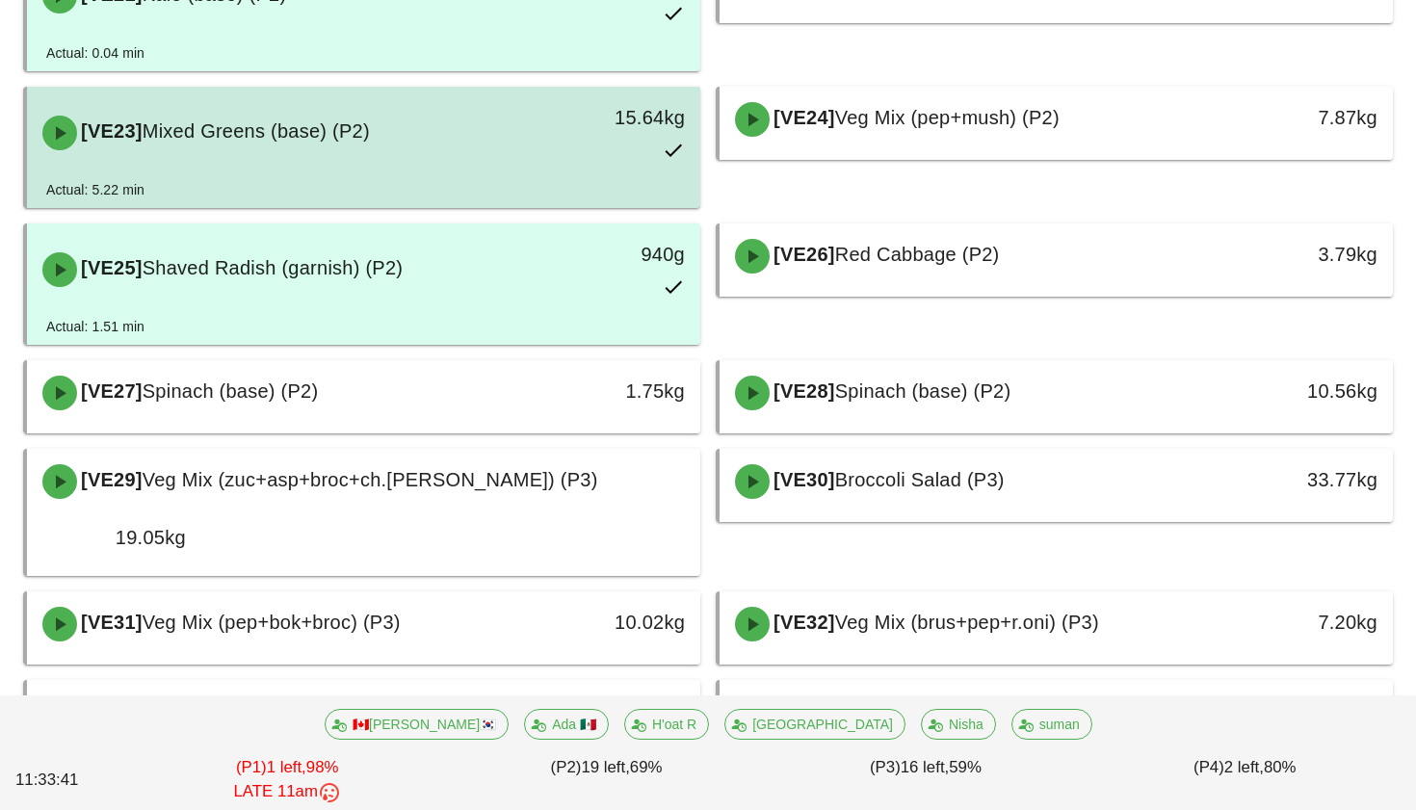
scroll to position [1719, 0]
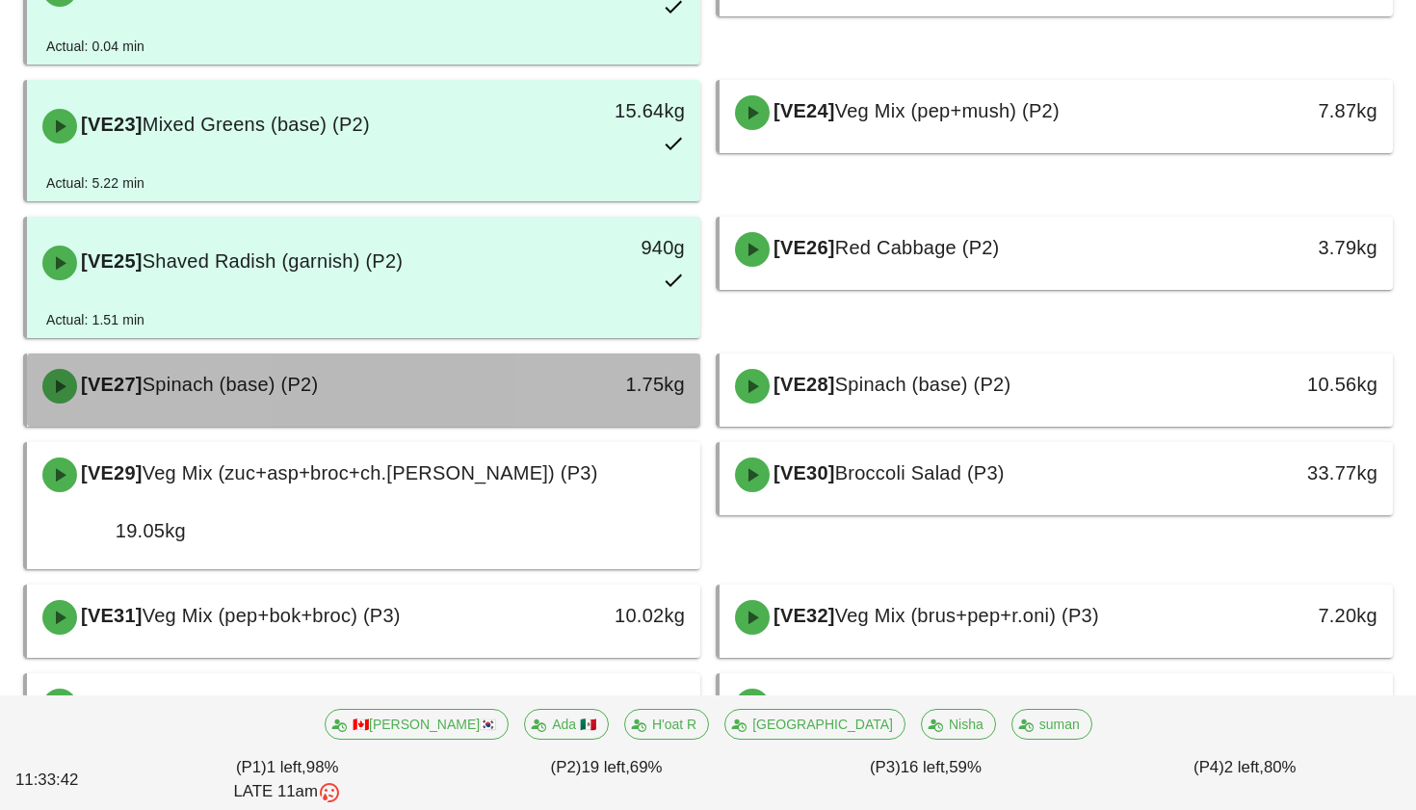
click at [626, 369] on div "1.75kg" at bounding box center [613, 384] width 144 height 31
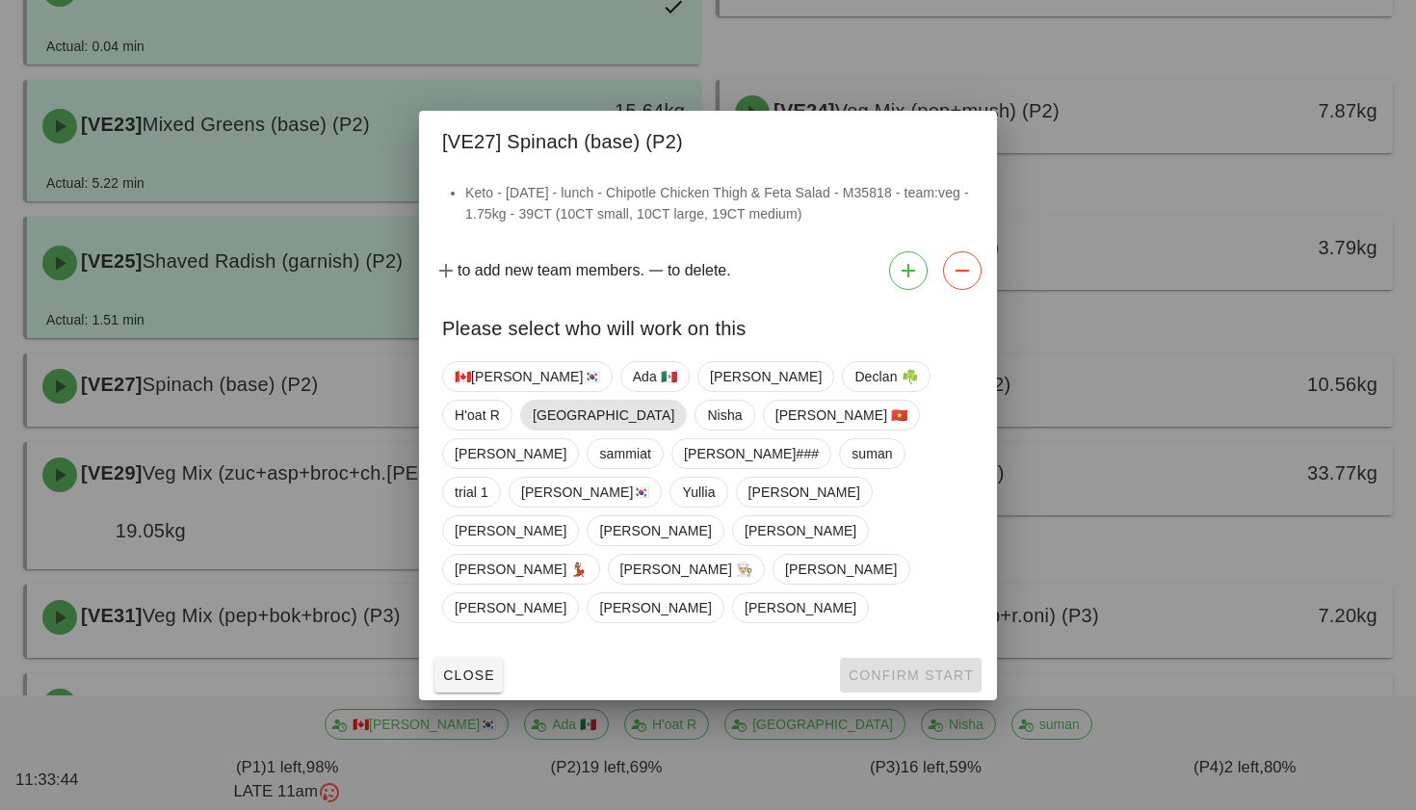
click at [674, 430] on span "[GEOGRAPHIC_DATA]" at bounding box center [604, 415] width 142 height 29
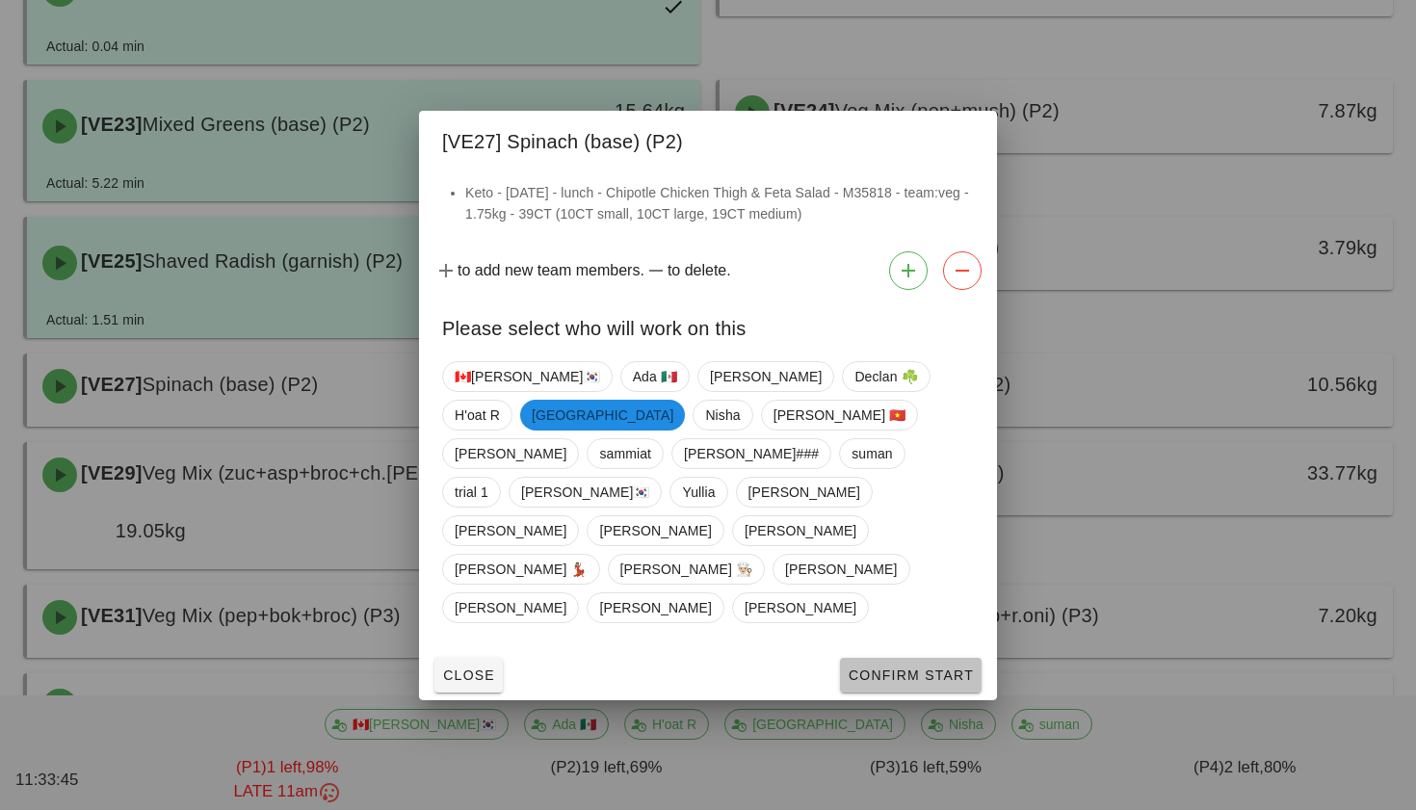
click at [924, 668] on span "Confirm Start" at bounding box center [911, 675] width 126 height 15
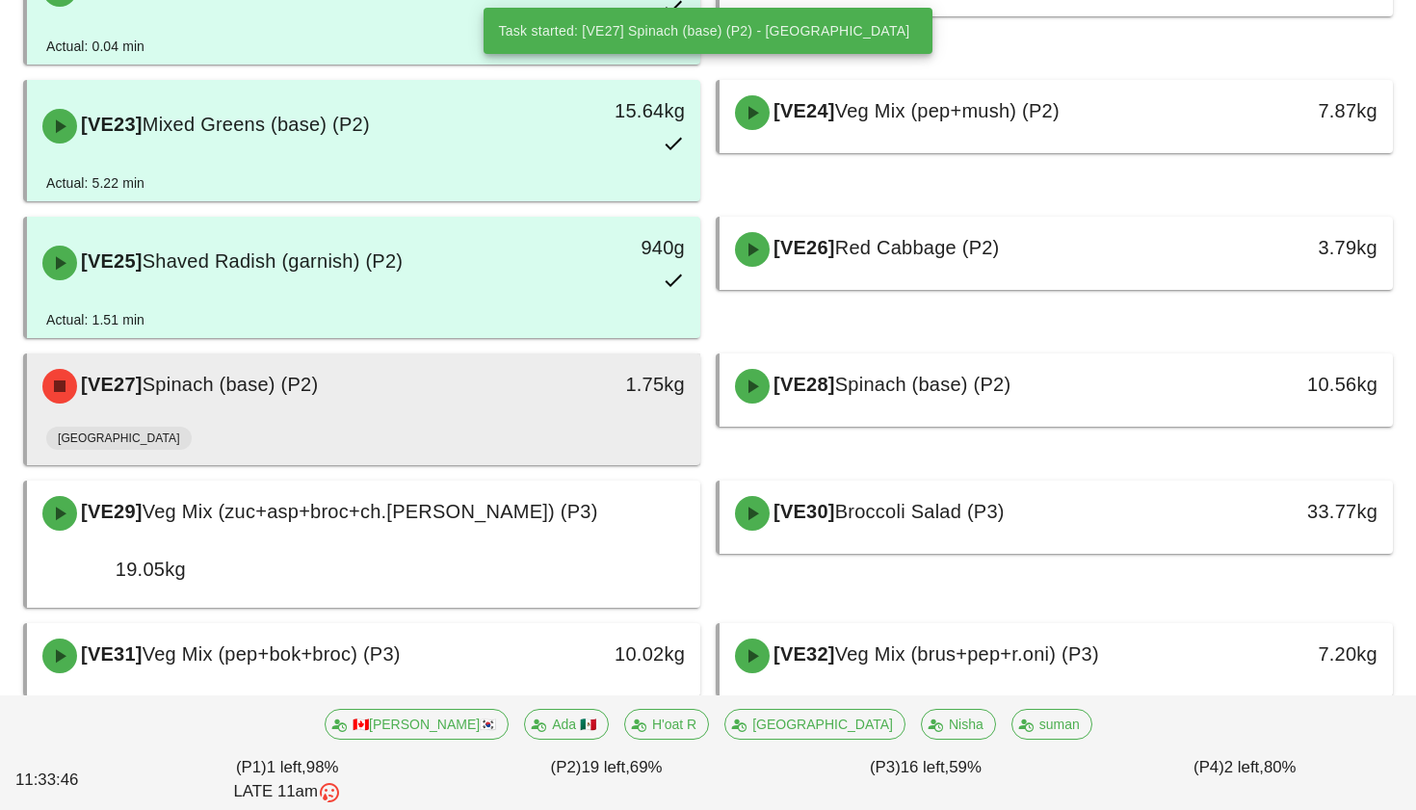
click at [610, 369] on div "1.75kg" at bounding box center [613, 384] width 144 height 31
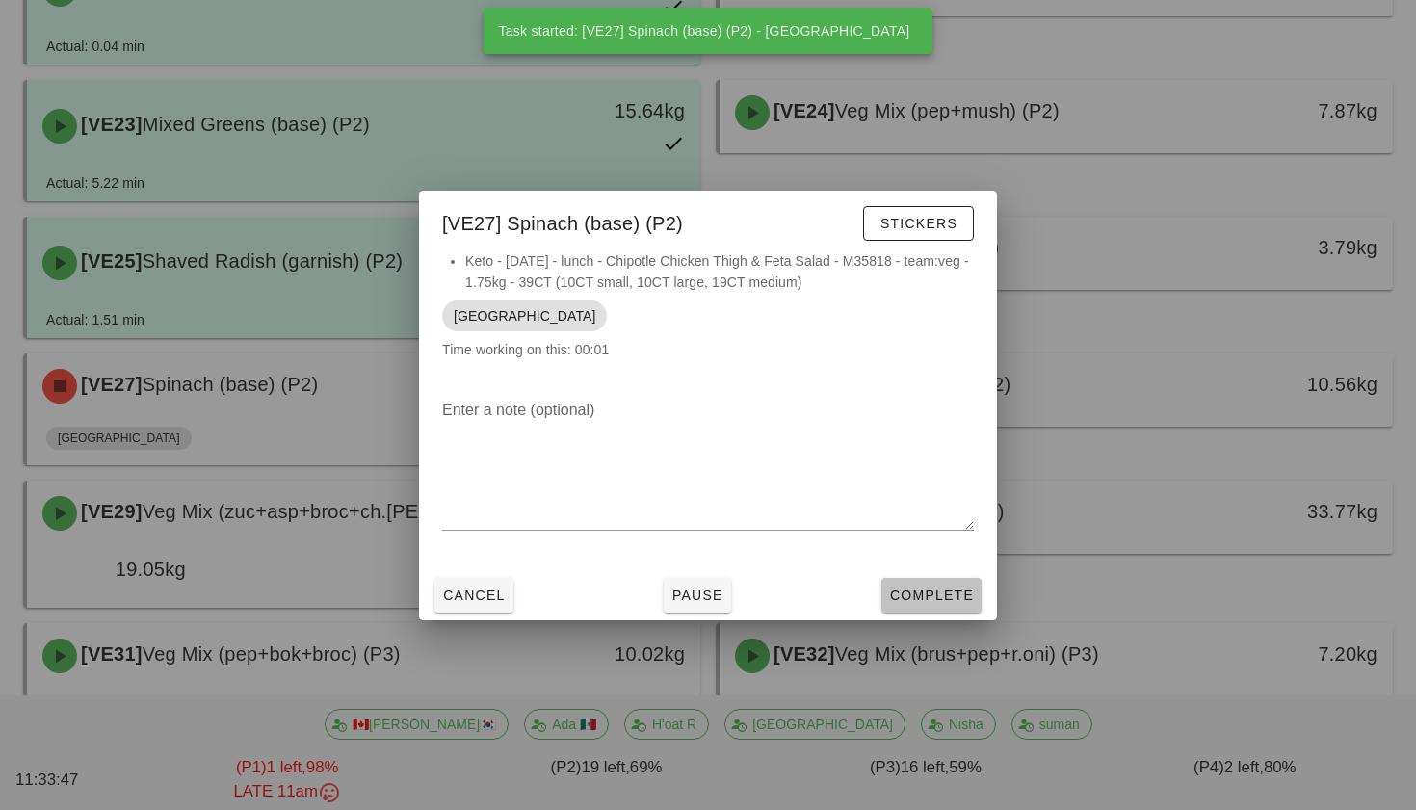
click at [931, 599] on span "Complete" at bounding box center [931, 595] width 85 height 15
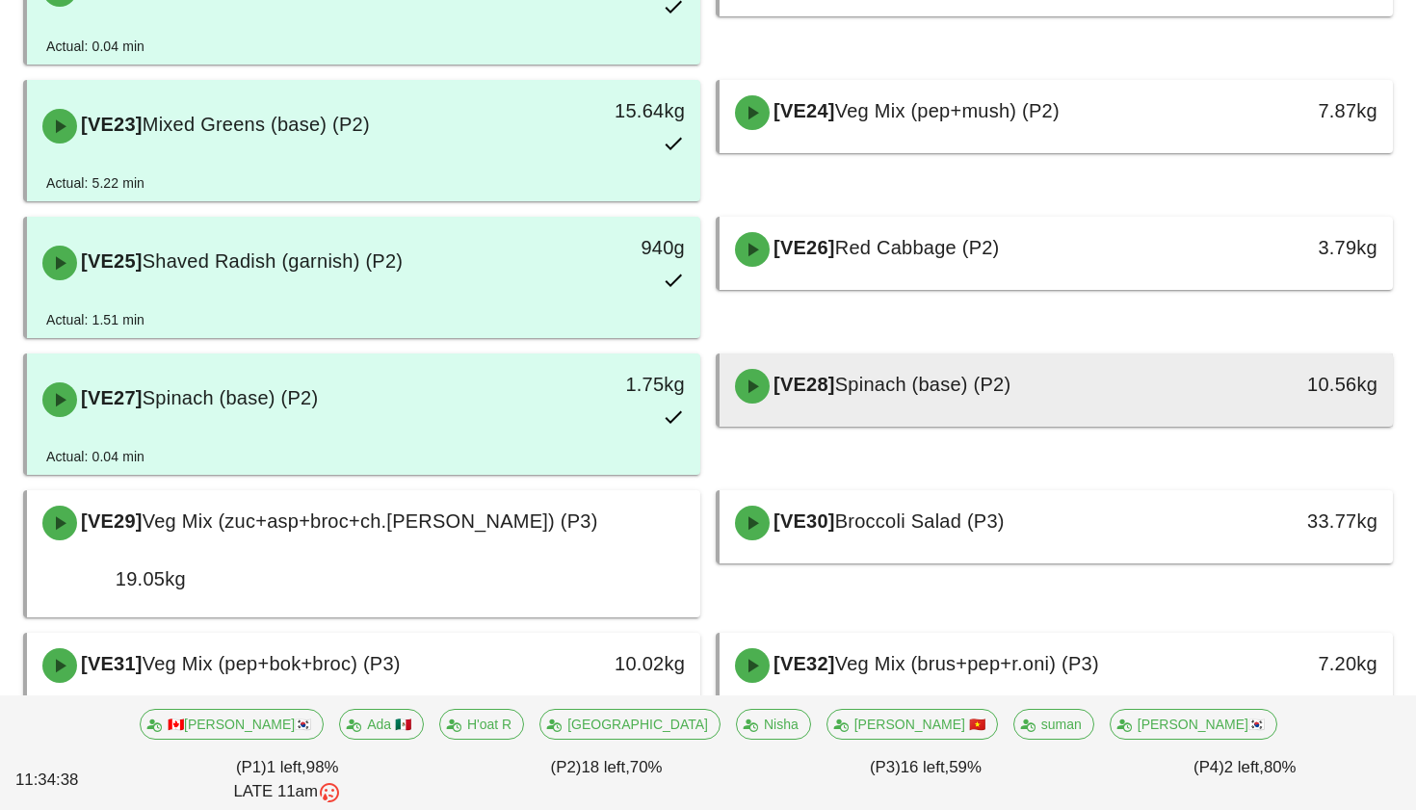
click at [983, 374] on span "Spinach (base) (P2)" at bounding box center [923, 384] width 176 height 21
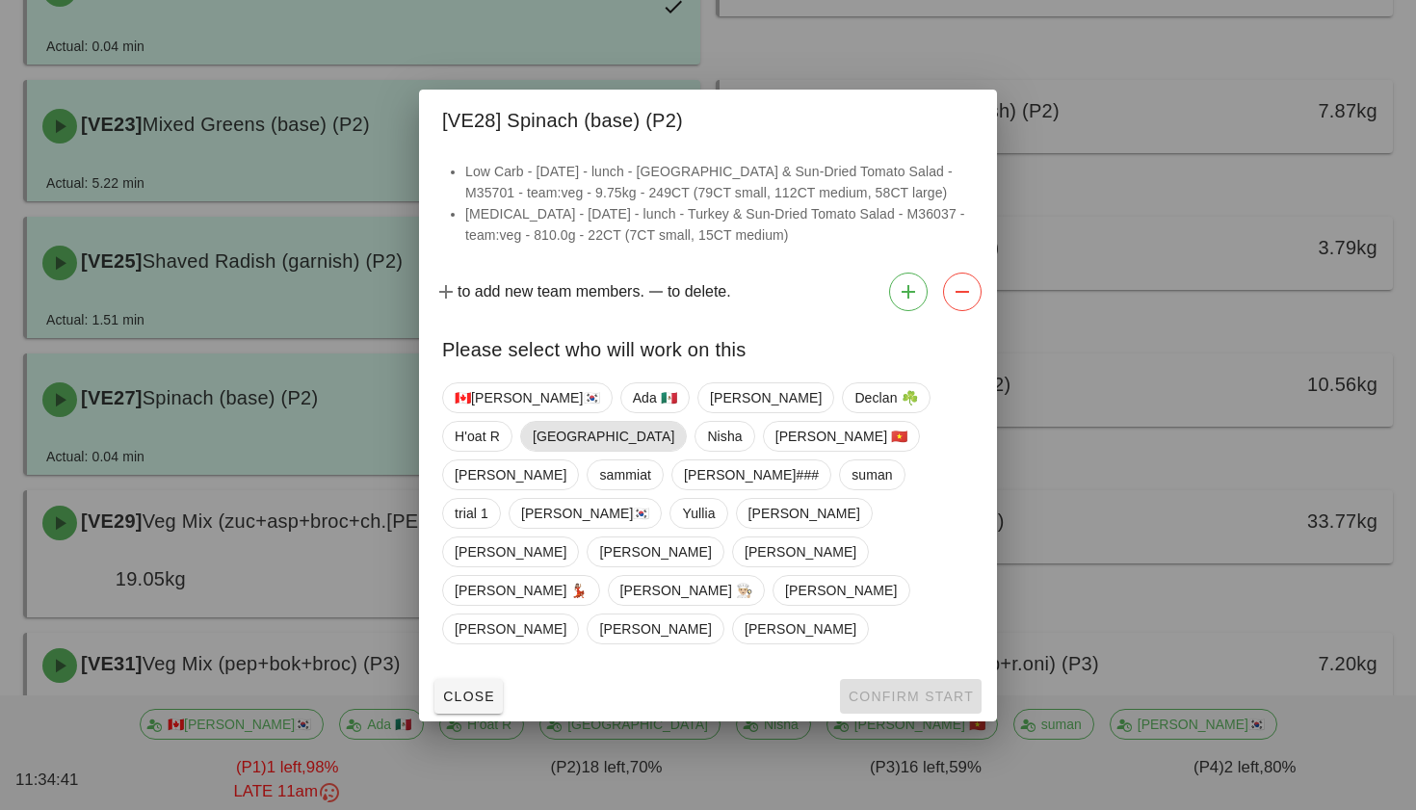
click at [674, 451] on span "[GEOGRAPHIC_DATA]" at bounding box center [604, 436] width 142 height 29
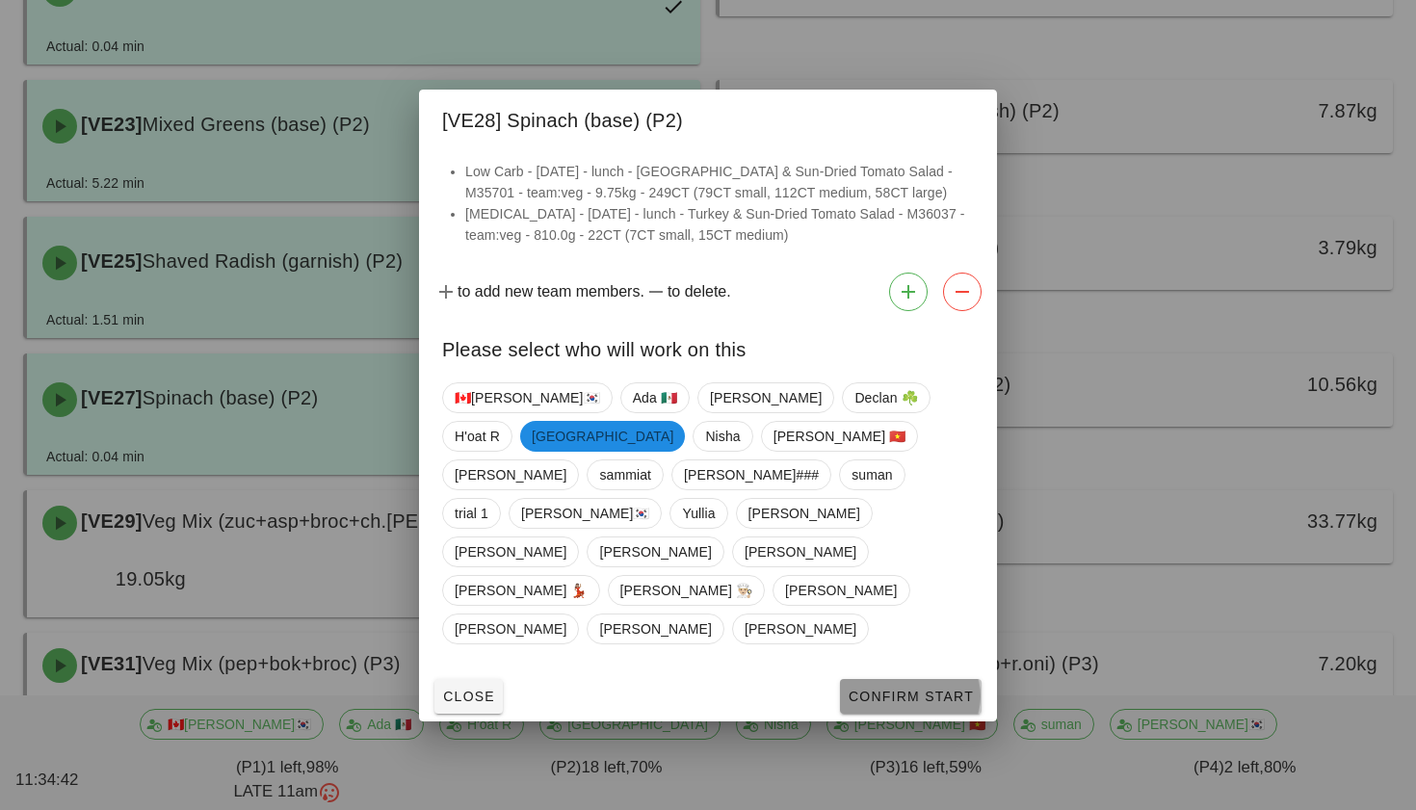
click at [903, 689] on span "Confirm Start" at bounding box center [911, 696] width 126 height 15
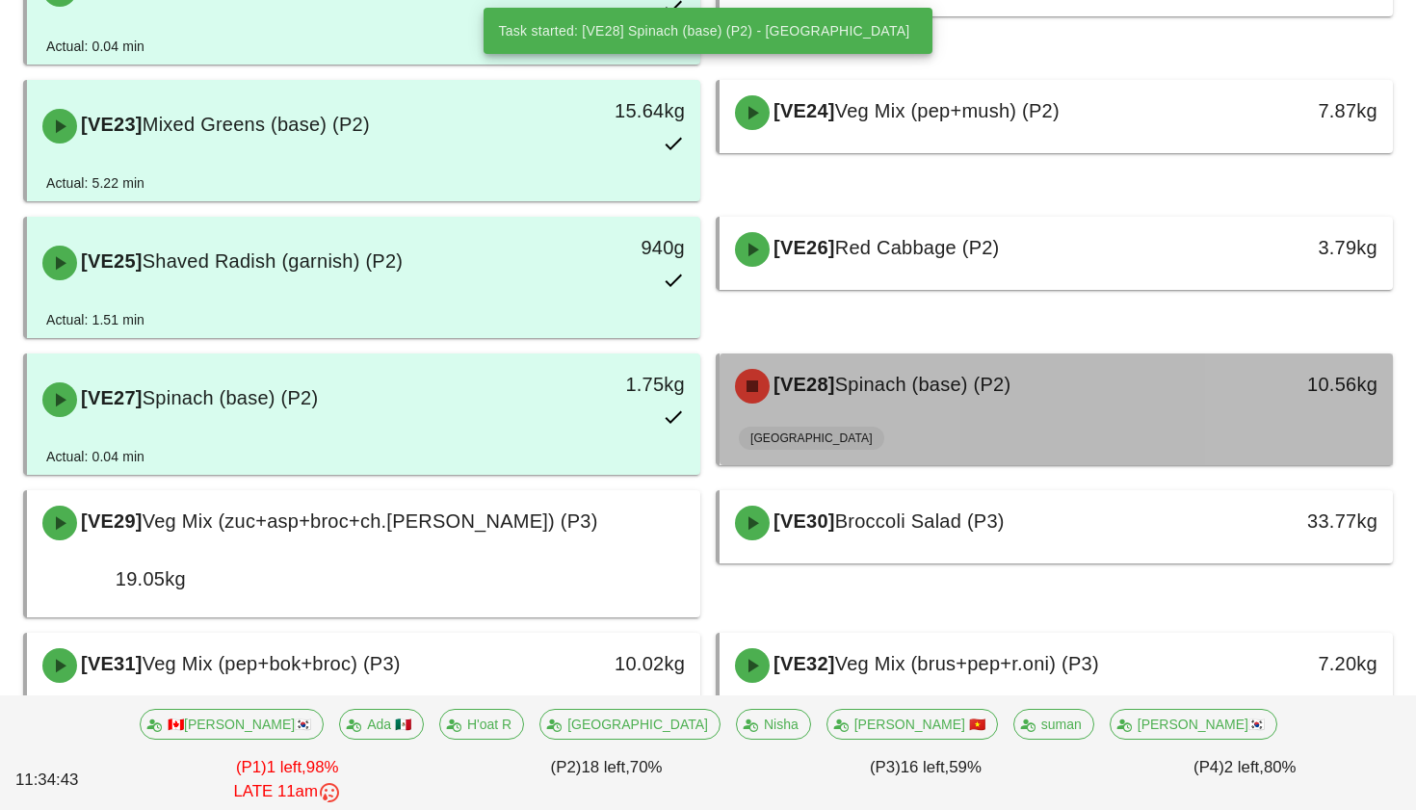
click at [964, 357] on div "[VE28] Spinach (base) (P2)" at bounding box center [972, 386] width 499 height 58
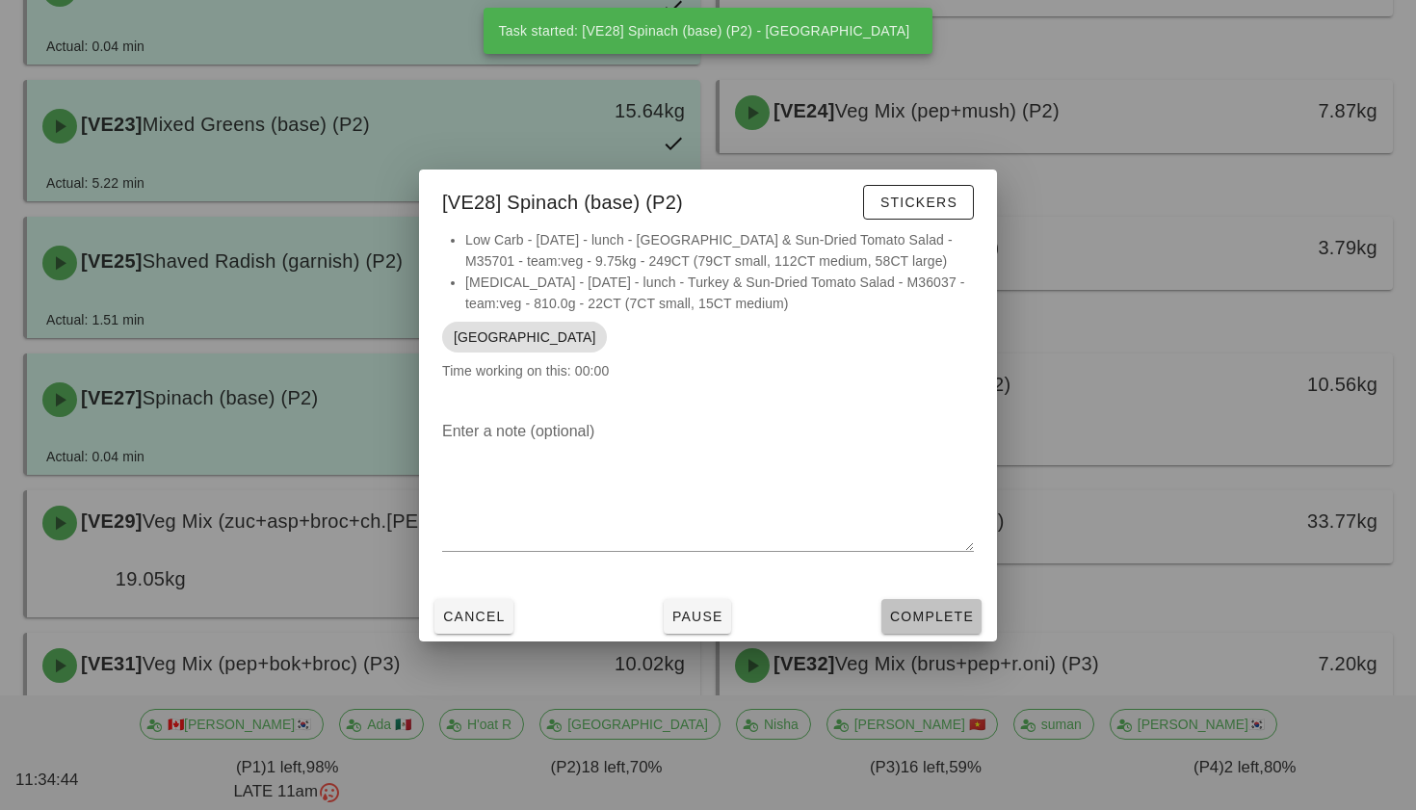
click at [924, 610] on span "Complete" at bounding box center [931, 616] width 85 height 15
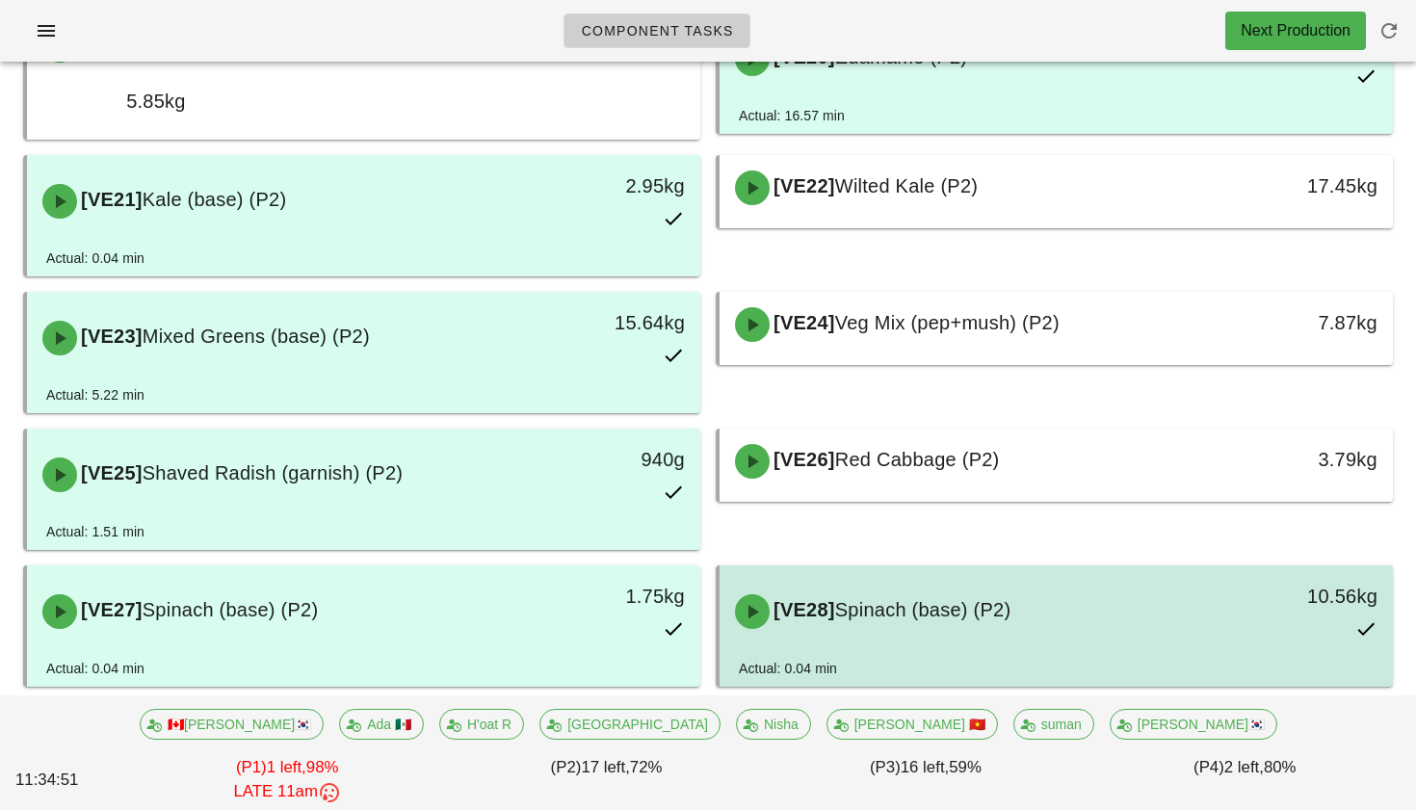
scroll to position [1504, 0]
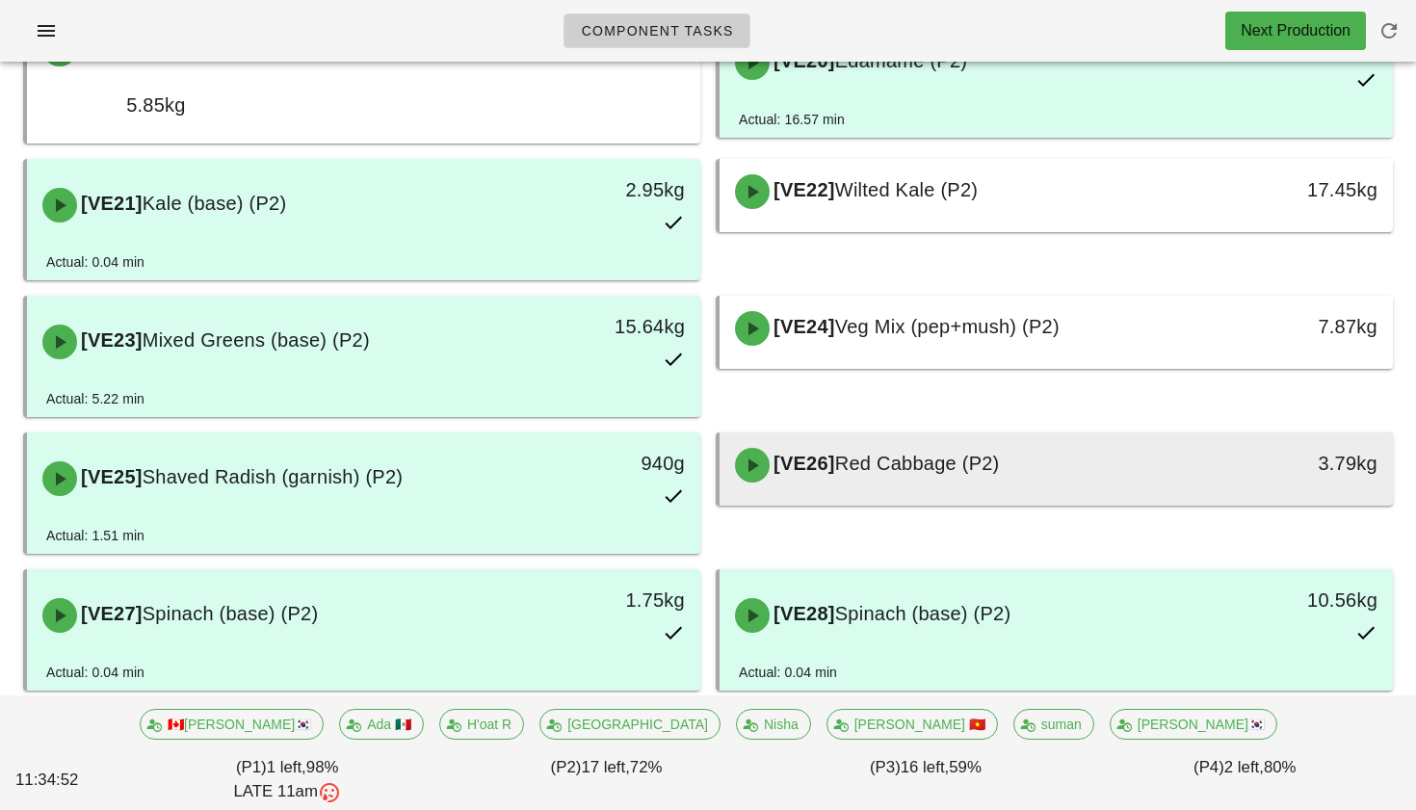
click at [951, 436] on div "[VE26] Red Cabbage (P2)" at bounding box center [972, 465] width 499 height 58
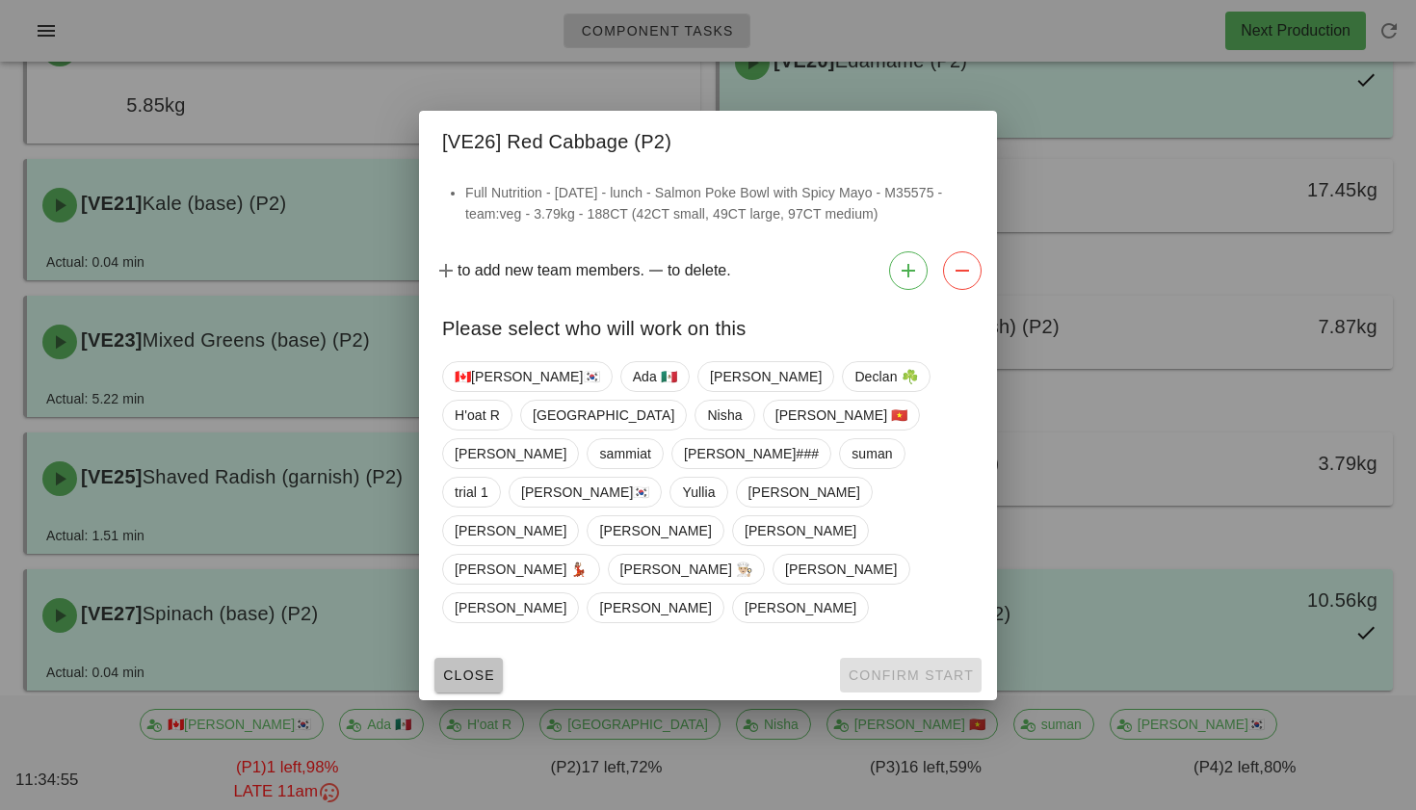
click at [476, 658] on button "Close" at bounding box center [468, 675] width 68 height 35
